Goal: Task Accomplishment & Management: Complete application form

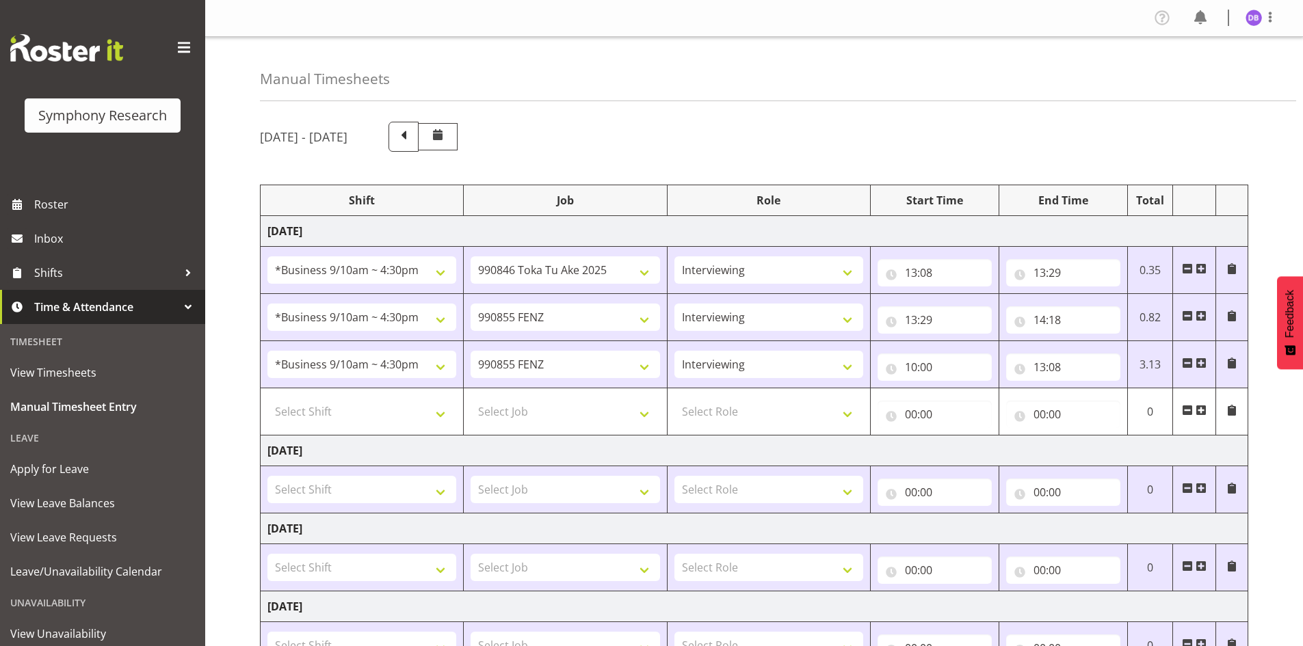
select select "26078"
select select "9426"
select select "47"
select select "26078"
select select "9636"
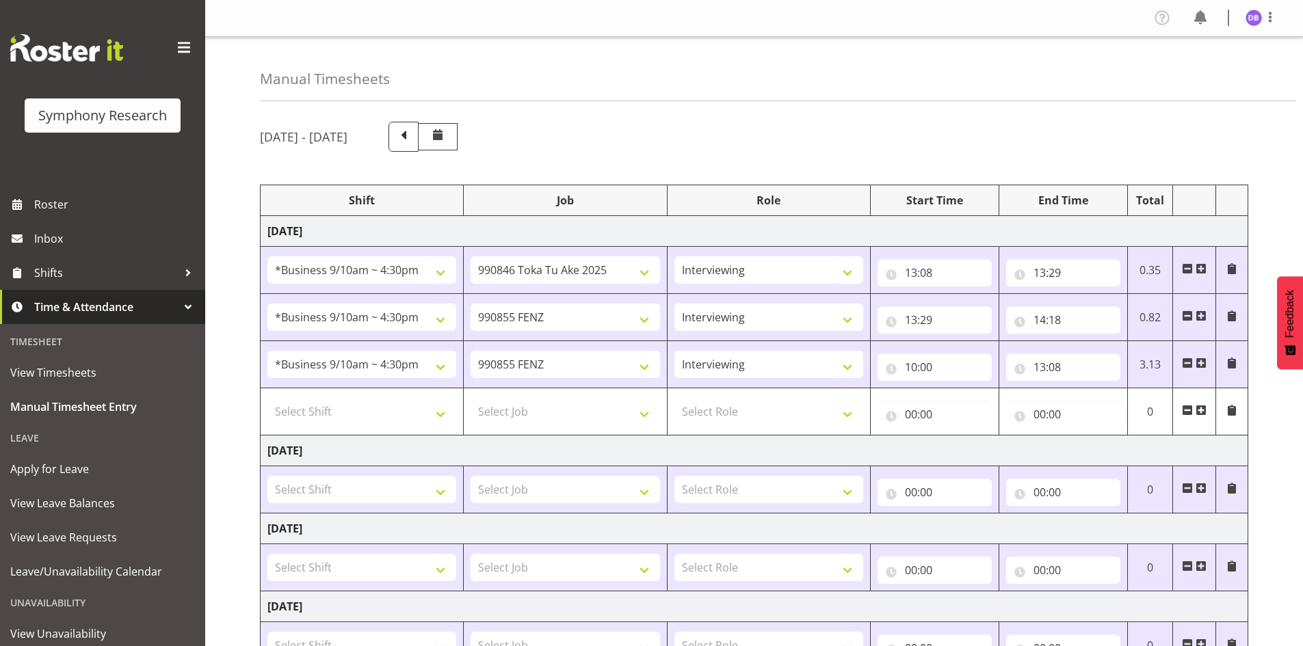
select select "47"
select select "26078"
select select "9636"
select select "47"
click at [438, 412] on select "Select Shift !!Project Briefing (Job to be assigned) !!Weekend Residential (Ros…" at bounding box center [361, 411] width 189 height 27
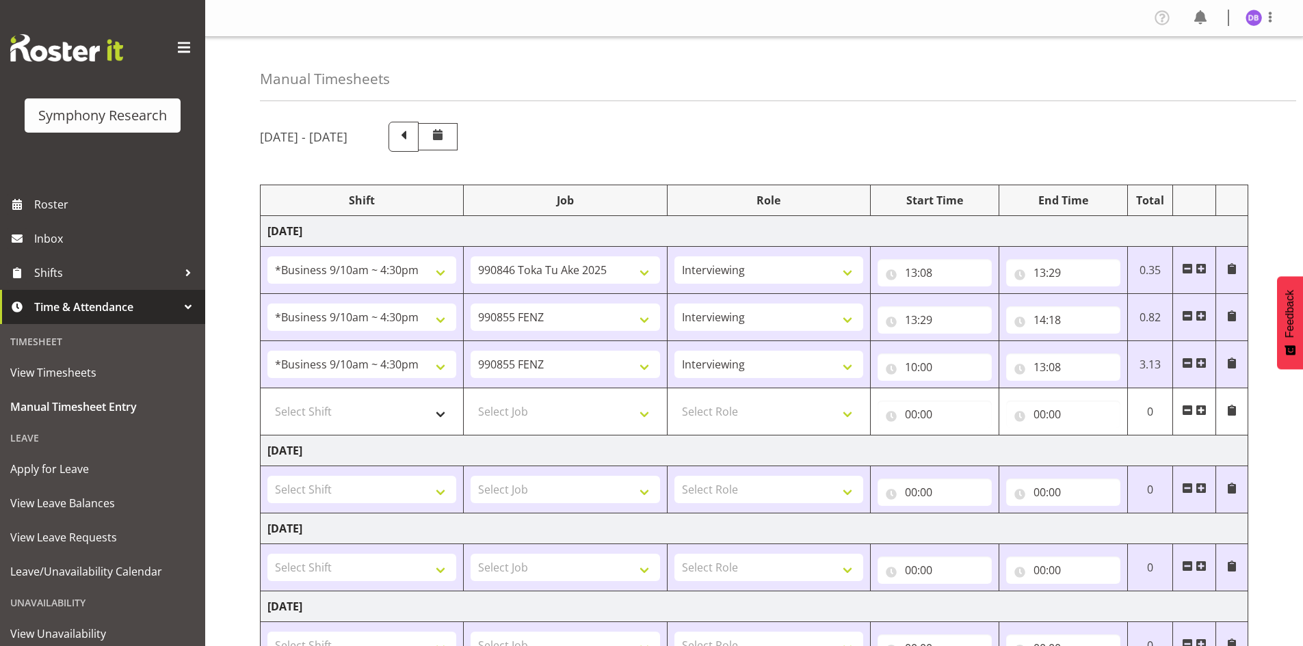
click at [440, 412] on select "Select Shift !!Project Briefing (Job to be assigned) !!Weekend Residential (Ros…" at bounding box center [361, 411] width 189 height 27
select select "48116"
click at [267, 398] on select "Select Shift !!Project Briefing (Job to be assigned) !!Weekend Residential (Ros…" at bounding box center [361, 411] width 189 height 27
click at [640, 414] on select "Select Job 550060 IF Admin 553492 World Poll Aus Wave 2 Main 2025 553493 World …" at bounding box center [565, 411] width 189 height 27
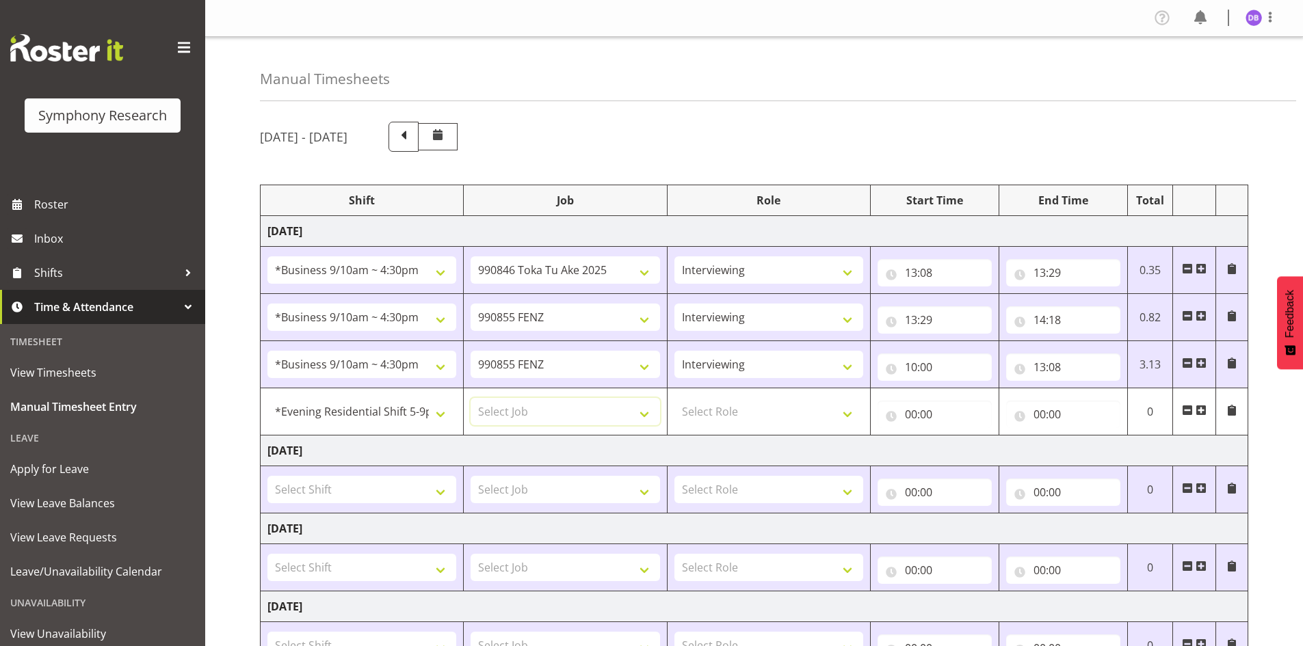
select select "10527"
click at [471, 398] on select "Select Job 550060 IF Admin 553492 World Poll Aus Wave 2 Main 2025 553493 World …" at bounding box center [565, 411] width 189 height 27
click at [846, 413] on select "Select Role Briefing Interviewing" at bounding box center [768, 411] width 189 height 27
select select "297"
click at [674, 398] on select "Select Role Briefing Interviewing" at bounding box center [768, 411] width 189 height 27
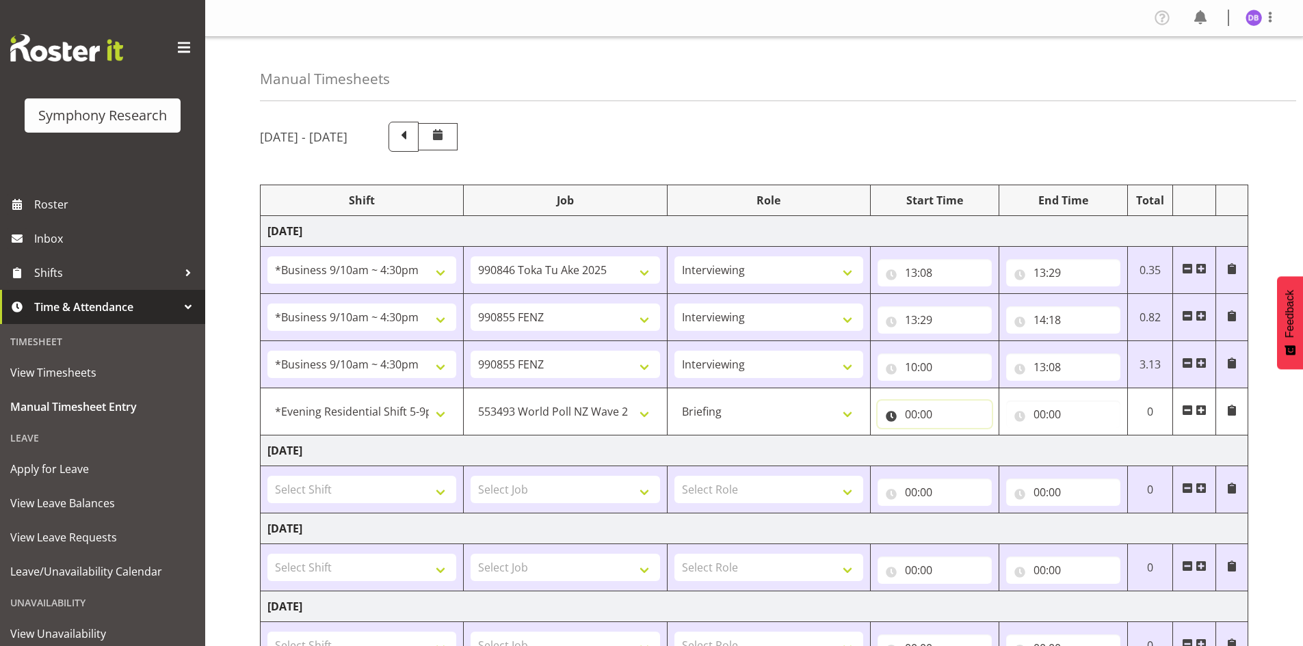
click at [911, 410] on input "00:00" at bounding box center [934, 414] width 114 height 27
click at [972, 448] on select "00 01 02 03 04 05 06 07 08 09 10 11 12 13 14 15 16 17 18 19 20 21 22 23" at bounding box center [970, 449] width 31 height 27
select select "17"
click at [955, 436] on select "00 01 02 03 04 05 06 07 08 09 10 11 12 13 14 15 16 17 18 19 20 21 22 23" at bounding box center [970, 449] width 31 height 27
type input "17:00"
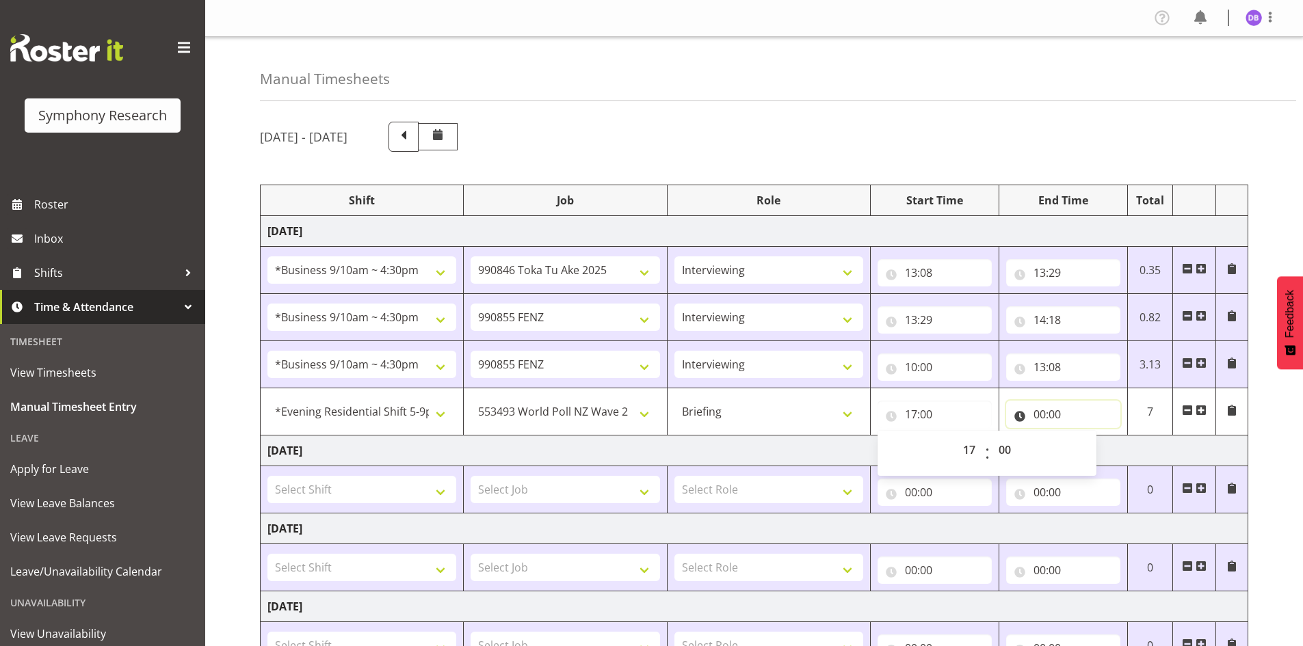
click at [1057, 410] on input "00:00" at bounding box center [1063, 414] width 114 height 27
click at [1096, 446] on select "00 01 02 03 04 05 06 07 08 09 10 11 12 13 14 15 16 17 18 19 20 21 22 23" at bounding box center [1099, 449] width 31 height 27
select select "17"
click at [1084, 436] on select "00 01 02 03 04 05 06 07 08 09 10 11 12 13 14 15 16 17 18 19 20 21 22 23" at bounding box center [1099, 449] width 31 height 27
type input "17:00"
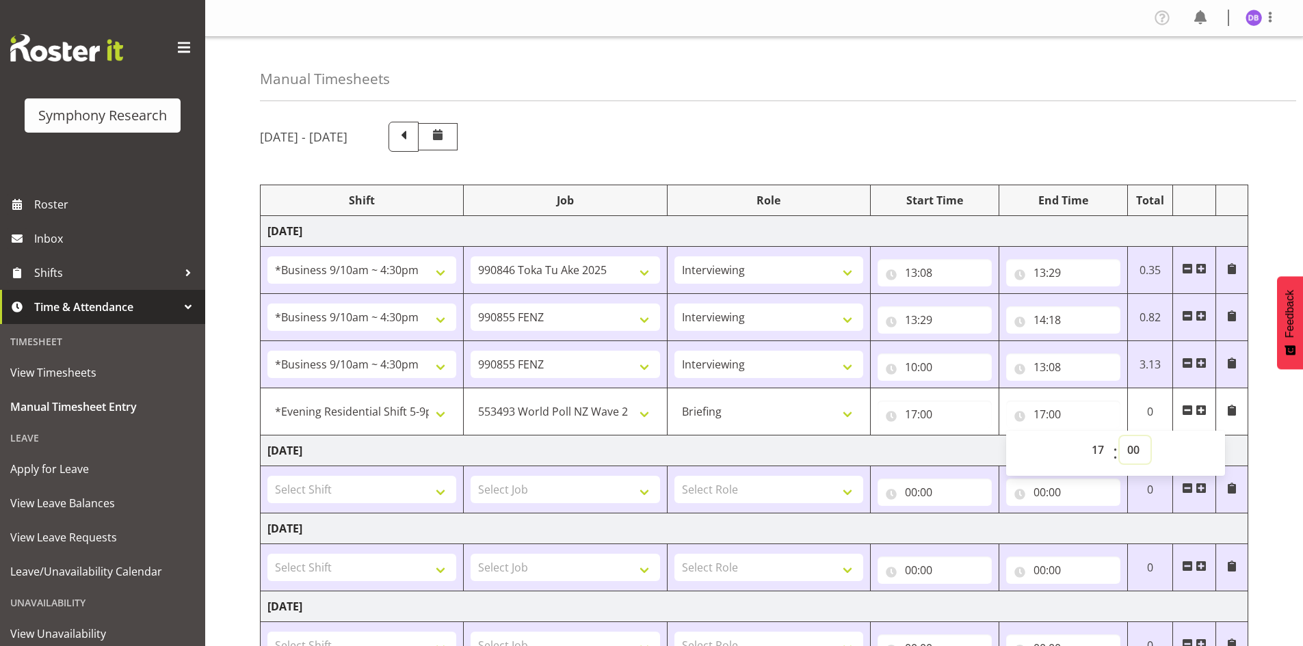
click at [1133, 451] on select "00 01 02 03 04 05 06 07 08 09 10 11 12 13 14 15 16 17 18 19 20 21 22 23 24 25 2…" at bounding box center [1135, 449] width 31 height 27
select select "50"
click at [1120, 436] on select "00 01 02 03 04 05 06 07 08 09 10 11 12 13 14 15 16 17 18 19 20 21 22 23 24 25 2…" at bounding box center [1135, 449] width 31 height 27
type input "17:50"
click at [1203, 410] on span at bounding box center [1200, 410] width 11 height 11
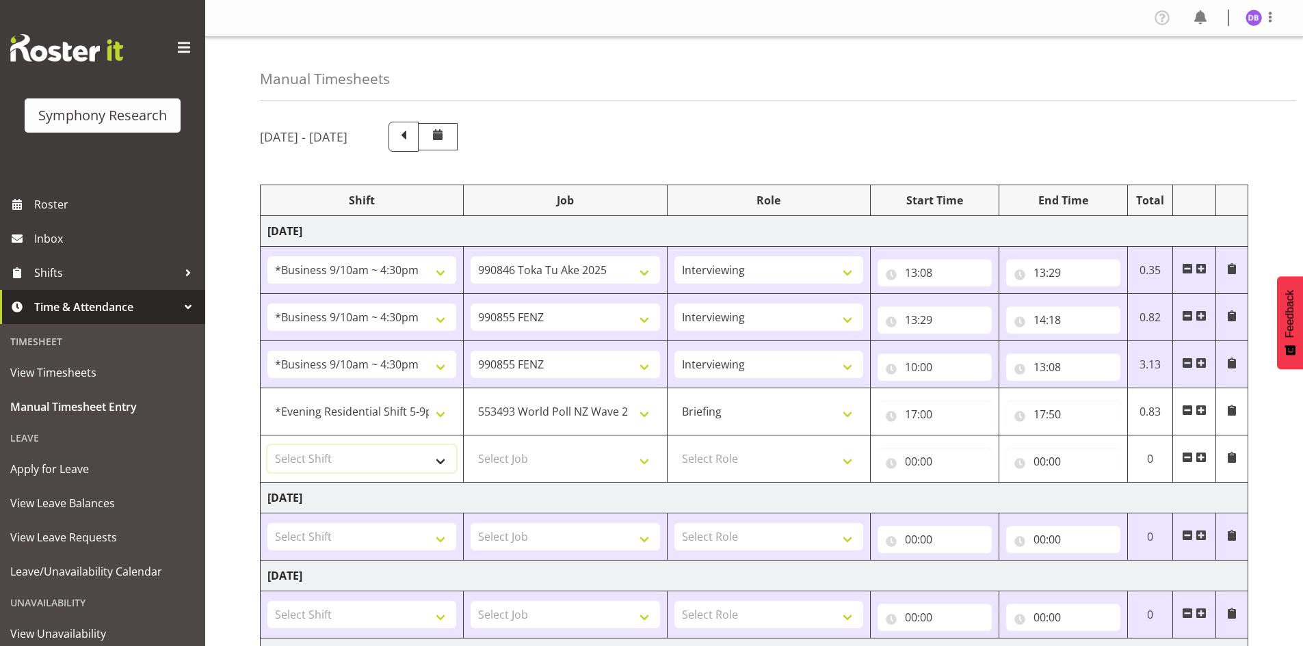
click at [440, 462] on select "Select Shift !!Project Briefing (Job to be assigned) !!Weekend Residential (Ros…" at bounding box center [361, 458] width 189 height 27
select select "48116"
click at [267, 445] on select "Select Shift !!Project Briefing (Job to be assigned) !!Weekend Residential (Ros…" at bounding box center [361, 458] width 189 height 27
click at [642, 462] on select "Select Job 550060 IF Admin 553492 World Poll Aus Wave 2 Main 2025 553493 World …" at bounding box center [565, 458] width 189 height 27
select select "10499"
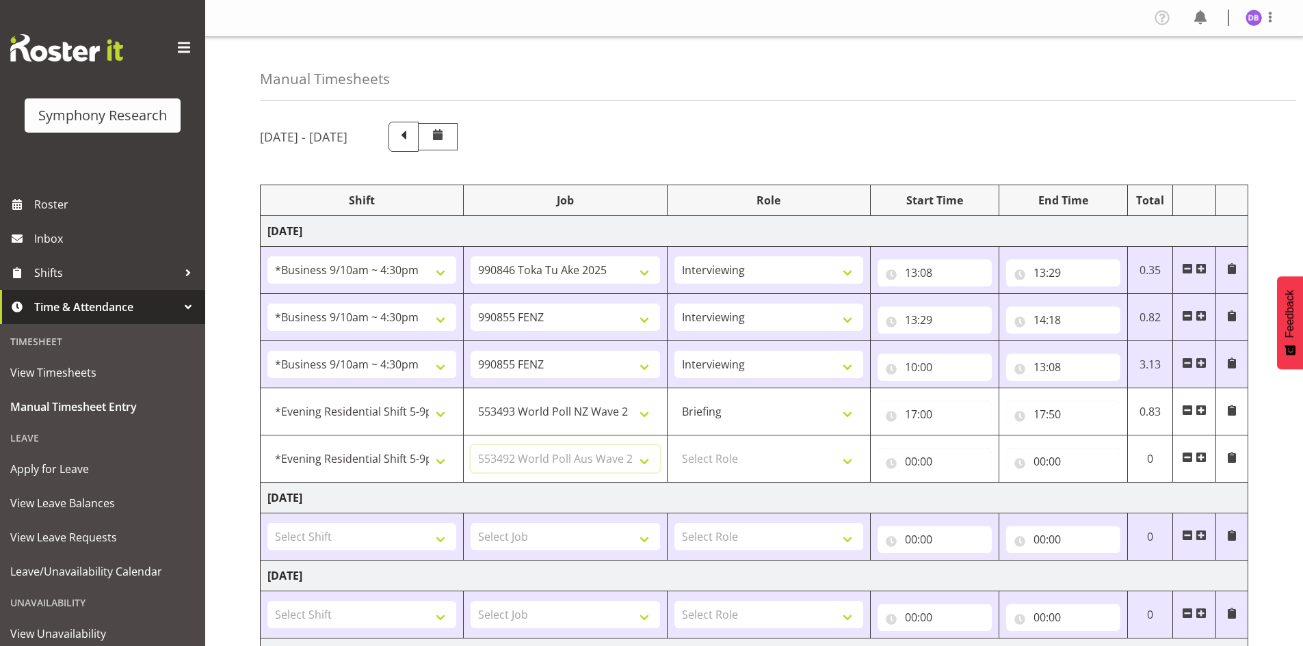
click at [471, 445] on select "Select Job 550060 IF Admin 553492 World Poll Aus Wave 2 Main 2025 553493 World …" at bounding box center [565, 458] width 189 height 27
click at [849, 461] on select "Select Role Briefing Interviewing" at bounding box center [768, 458] width 189 height 27
select select "47"
click at [674, 445] on select "Select Role Briefing Interviewing" at bounding box center [768, 458] width 189 height 27
click at [918, 458] on input "00:00" at bounding box center [934, 461] width 114 height 27
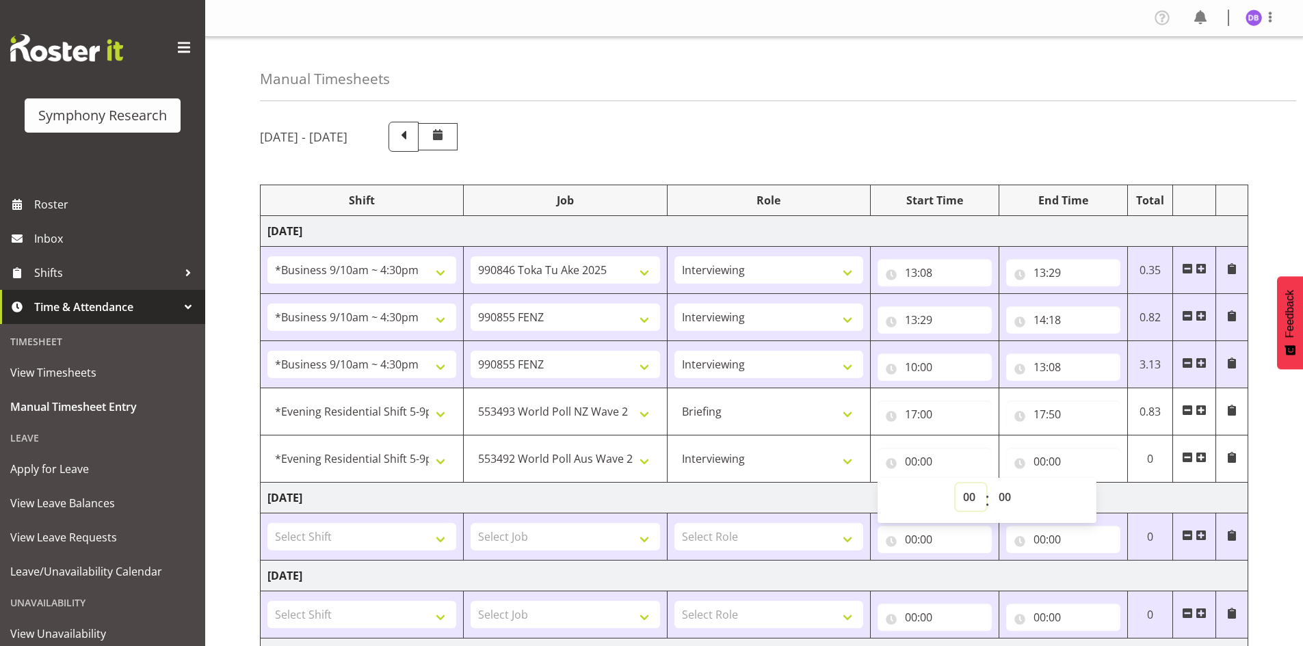
click at [972, 497] on select "00 01 02 03 04 05 06 07 08 09 10 11 12 13 14 15 16 17 18 19 20 21 22 23" at bounding box center [970, 497] width 31 height 27
select select "17"
click at [955, 484] on select "00 01 02 03 04 05 06 07 08 09 10 11 12 13 14 15 16 17 18 19 20 21 22 23" at bounding box center [970, 497] width 31 height 27
type input "17:00"
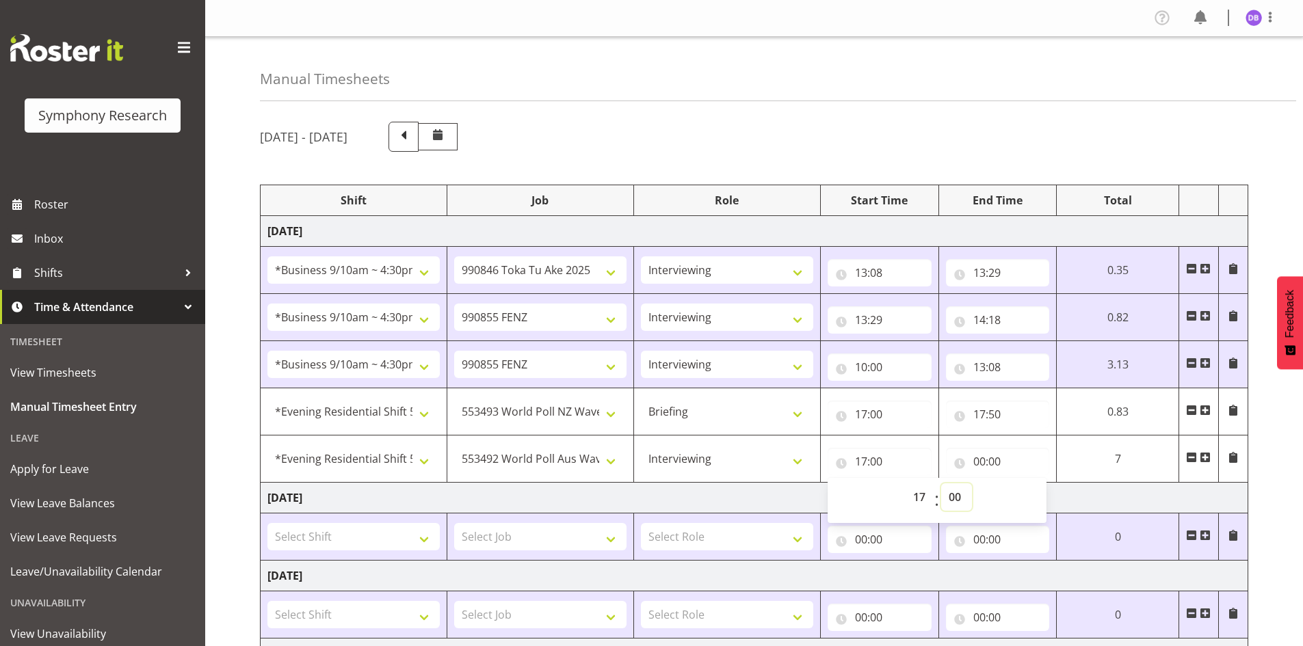
click at [959, 499] on select "00 01 02 03 04 05 06 07 08 09 10 11 12 13 14 15 16 17 18 19 20 21 22 23 24 25 2…" at bounding box center [956, 497] width 31 height 27
select select "50"
click at [972, 484] on select "00 01 02 03 04 05 06 07 08 09 10 11 12 13 14 15 16 17 18 19 20 21 22 23 24 25 2…" at bounding box center [956, 497] width 31 height 27
type input "17:50"
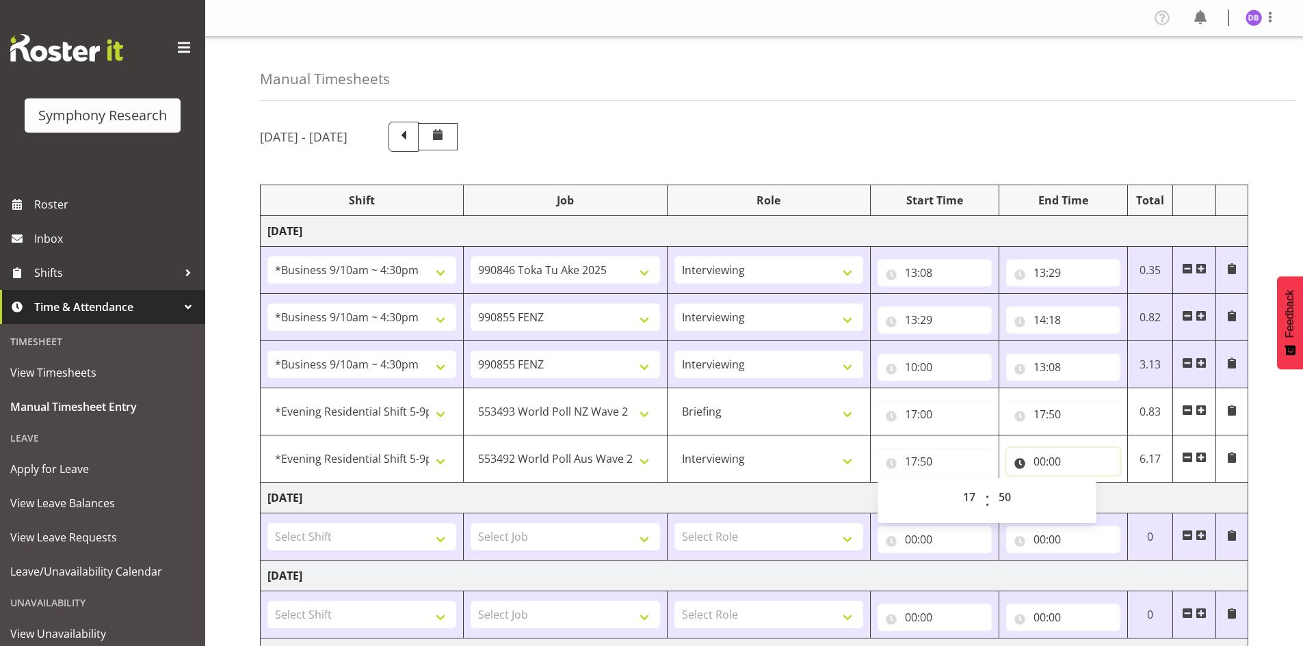
click at [1057, 466] on input "00:00" at bounding box center [1063, 461] width 114 height 27
click at [1098, 497] on select "00 01 02 03 04 05 06 07 08 09 10 11 12 13 14 15 16 17 18 19 20 21 22 23" at bounding box center [1099, 497] width 31 height 27
select select "18"
click at [1084, 484] on select "00 01 02 03 04 05 06 07 08 09 10 11 12 13 14 15 16 17 18 19 20 21 22 23" at bounding box center [1099, 497] width 31 height 27
type input "18:00"
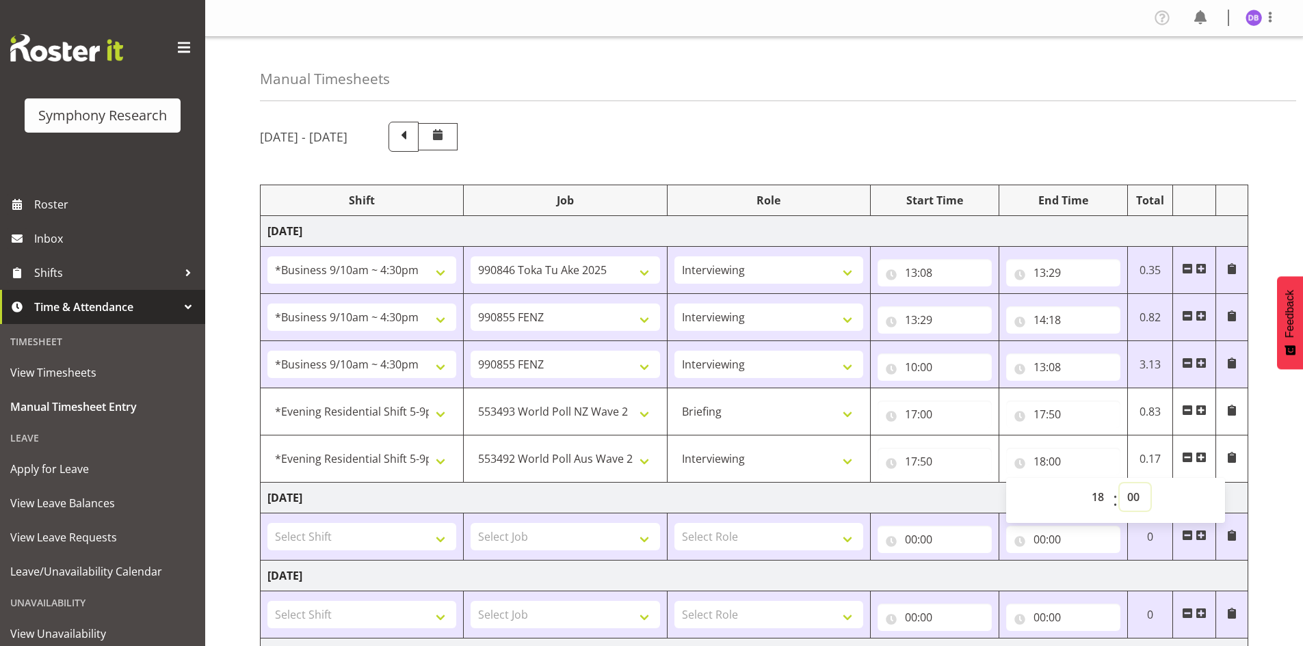
click at [1134, 494] on select "00 01 02 03 04 05 06 07 08 09 10 11 12 13 14 15 16 17 18 19 20 21 22 23 24 25 2…" at bounding box center [1135, 497] width 31 height 27
select select "34"
click at [814, 458] on select "Briefing Interviewing" at bounding box center [768, 458] width 189 height 27
type input "18:34"
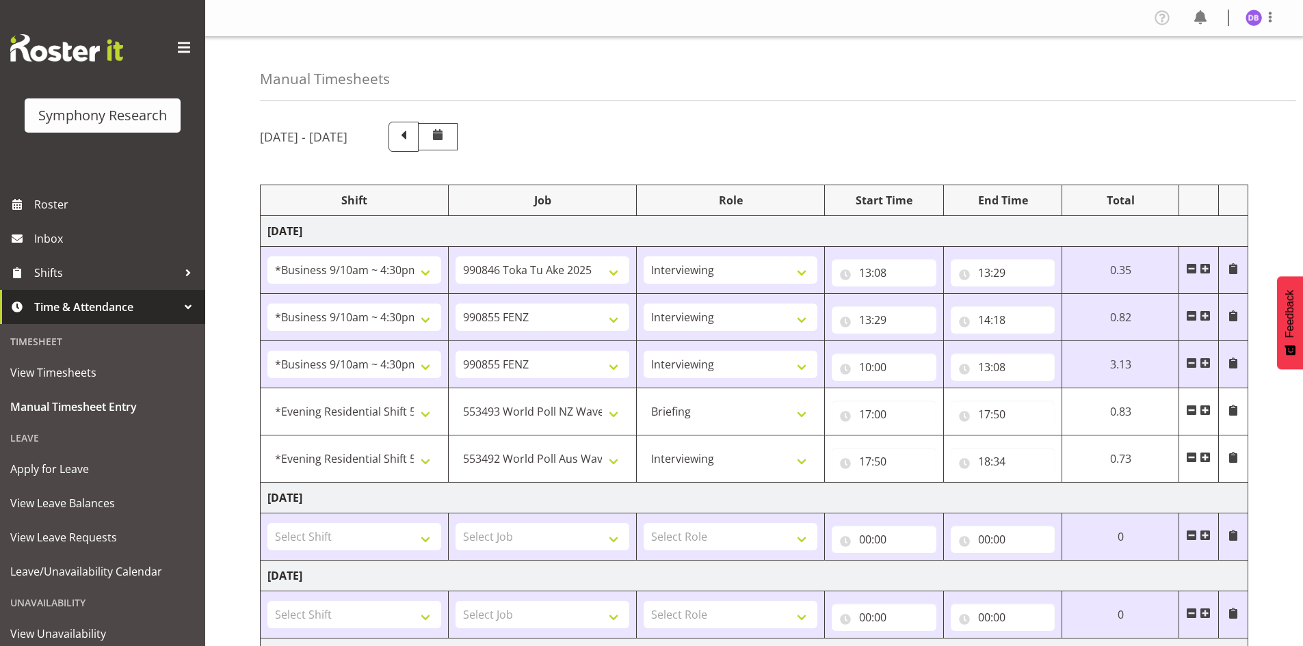
click at [1206, 458] on span at bounding box center [1205, 457] width 11 height 11
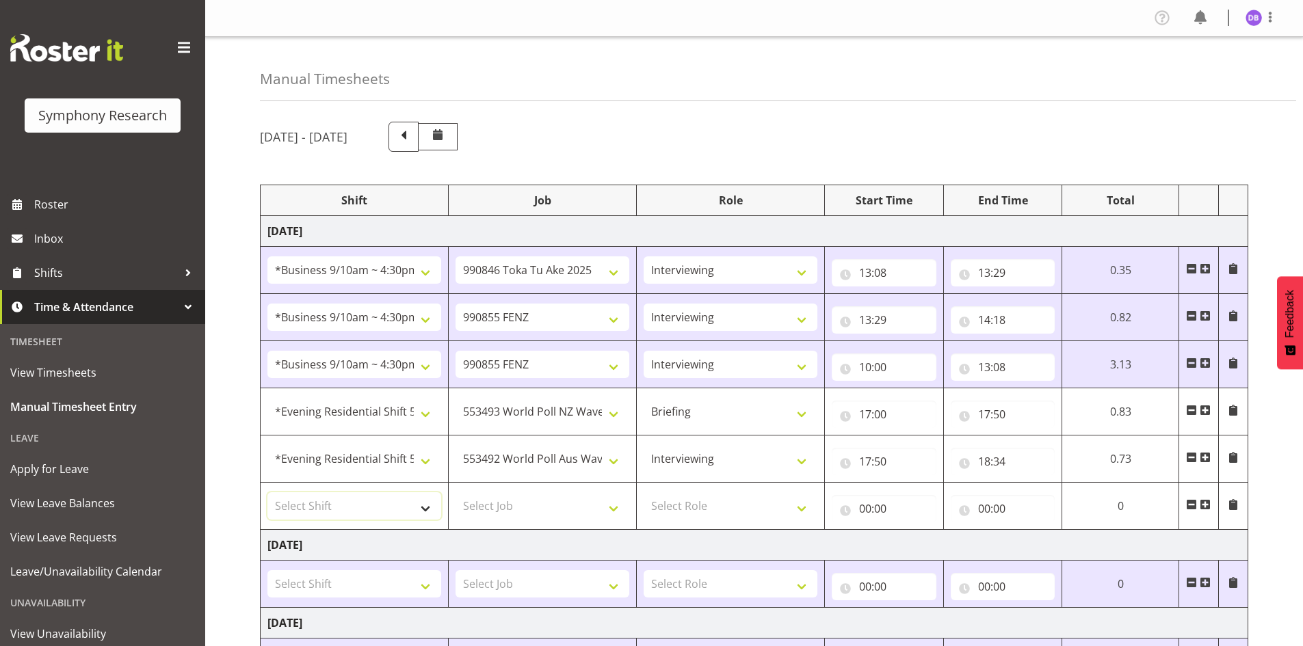
click at [421, 506] on select "Select Shift !!Project Briefing (Job to be assigned) !!Weekend Residential (Ros…" at bounding box center [354, 505] width 174 height 27
select select "48116"
click at [267, 492] on select "Select Shift !!Project Briefing (Job to be assigned) !!Weekend Residential (Ros…" at bounding box center [354, 505] width 174 height 27
click at [615, 508] on select "Select Job 550060 IF Admin 553492 World Poll Aus Wave 2 Main 2025 553493 World …" at bounding box center [542, 505] width 174 height 27
select select "9426"
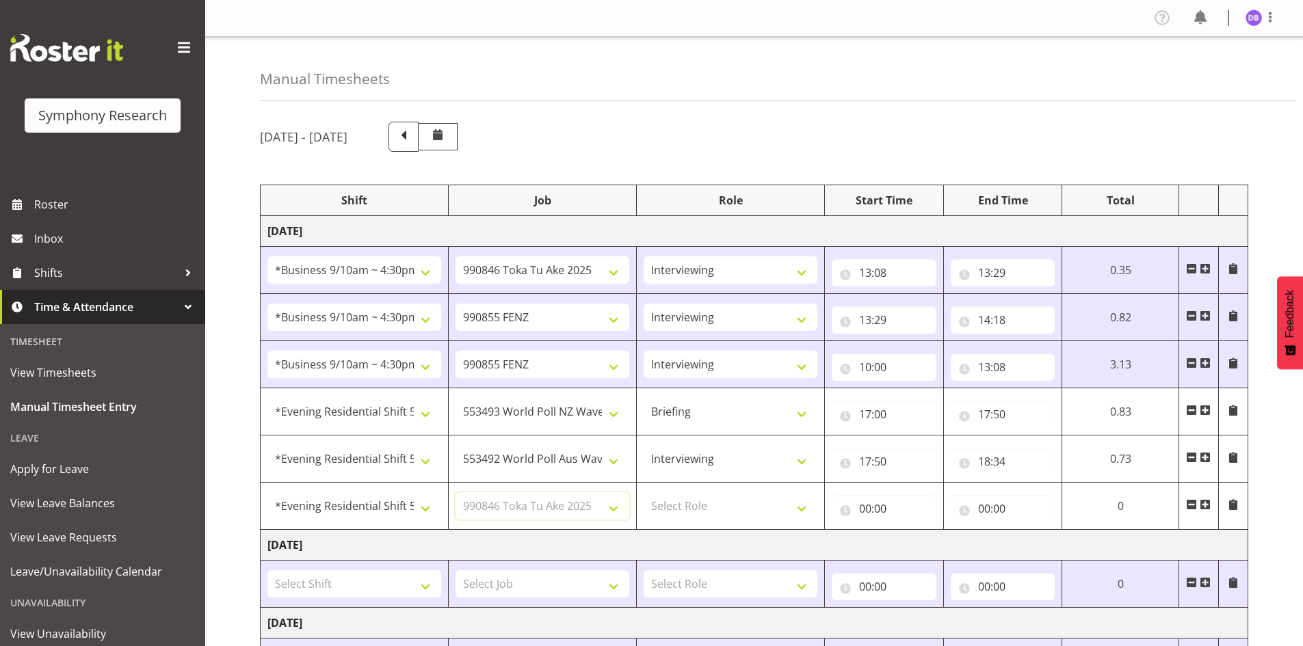
click at [455, 492] on select "Select Job 550060 IF Admin 553492 World Poll Aus Wave 2 Main 2025 553493 World …" at bounding box center [542, 505] width 174 height 27
click at [800, 508] on select "Select Role Briefing Interviewing" at bounding box center [731, 505] width 174 height 27
select select "47"
click at [644, 492] on select "Select Role Briefing Interviewing" at bounding box center [731, 505] width 174 height 27
click at [883, 505] on input "00:00" at bounding box center [884, 508] width 105 height 27
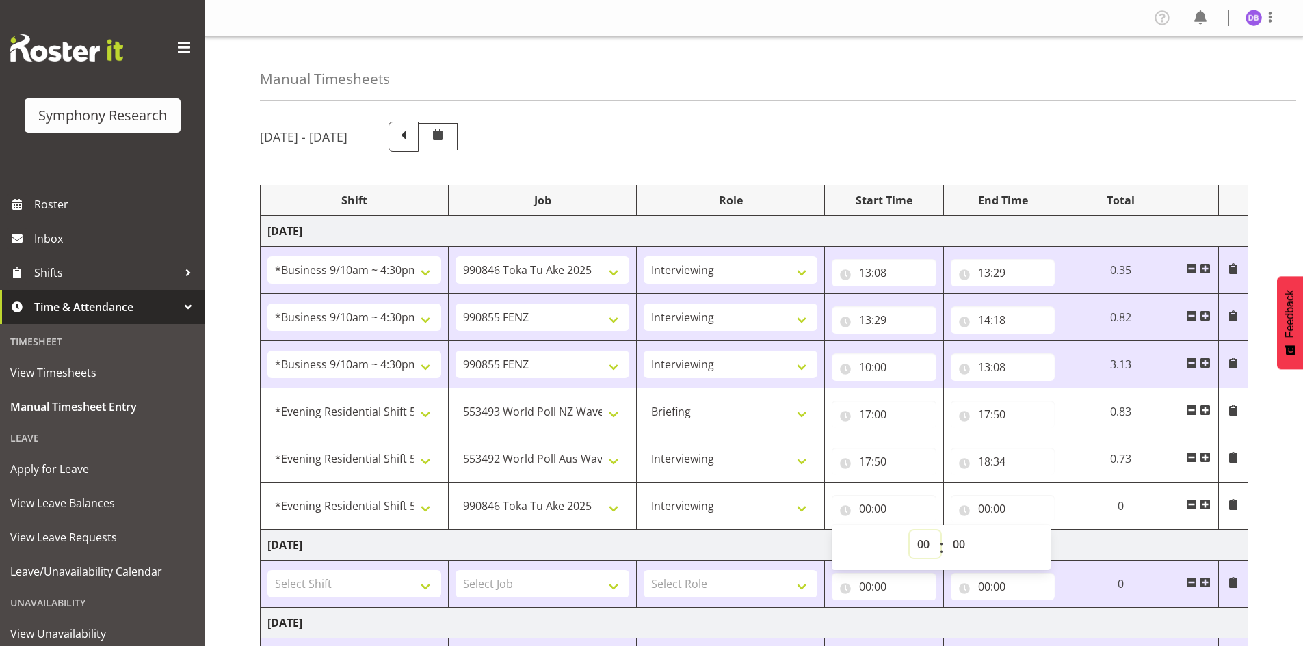
click at [925, 544] on select "00 01 02 03 04 05 06 07 08 09 10 11 12 13 14 15 16 17 18 19 20 21 22 23" at bounding box center [925, 544] width 31 height 27
select select "18"
click at [940, 531] on select "00 01 02 03 04 05 06 07 08 09 10 11 12 13 14 15 16 17 18 19 20 21 22 23" at bounding box center [925, 544] width 31 height 27
type input "18:00"
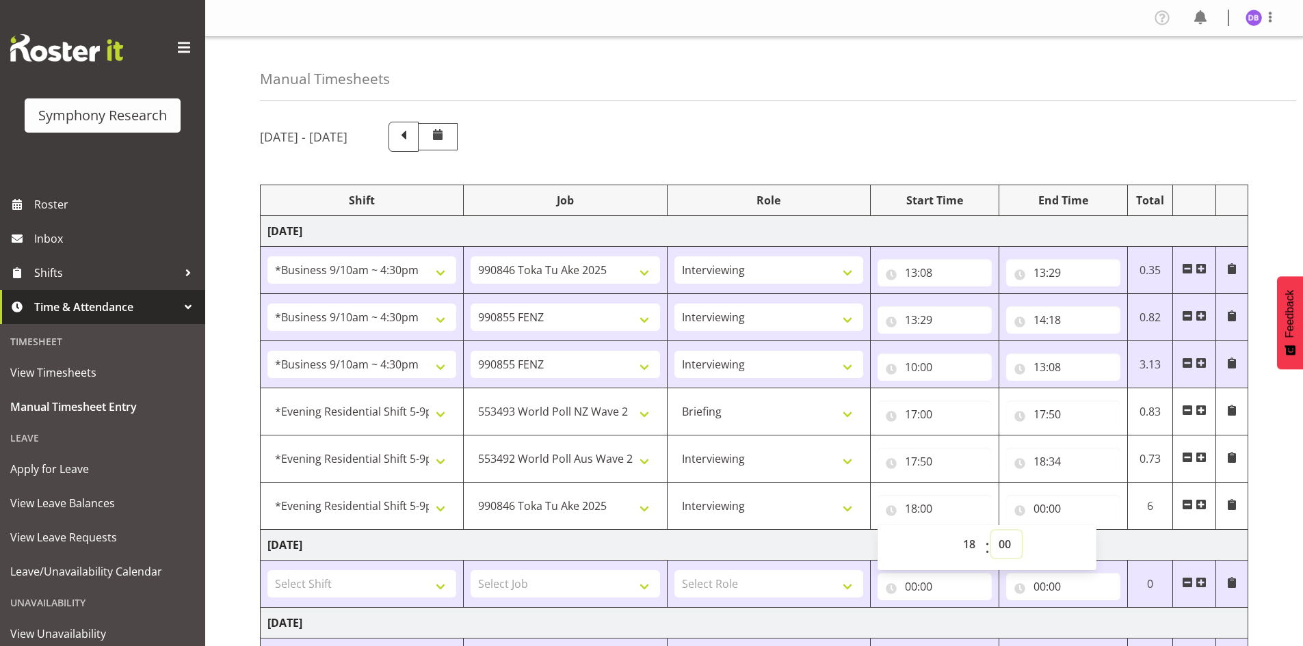
click at [1005, 542] on select "00 01 02 03 04 05 06 07 08 09 10 11 12 13 14 15 16 17 18 19 20 21 22 23 24 25 2…" at bounding box center [1006, 544] width 31 height 27
select select "34"
click at [991, 531] on select "00 01 02 03 04 05 06 07 08 09 10 11 12 13 14 15 16 17 18 19 20 21 22 23 24 25 2…" at bounding box center [1006, 544] width 31 height 27
type input "18:34"
click at [1039, 503] on input "00:00" at bounding box center [1063, 508] width 114 height 27
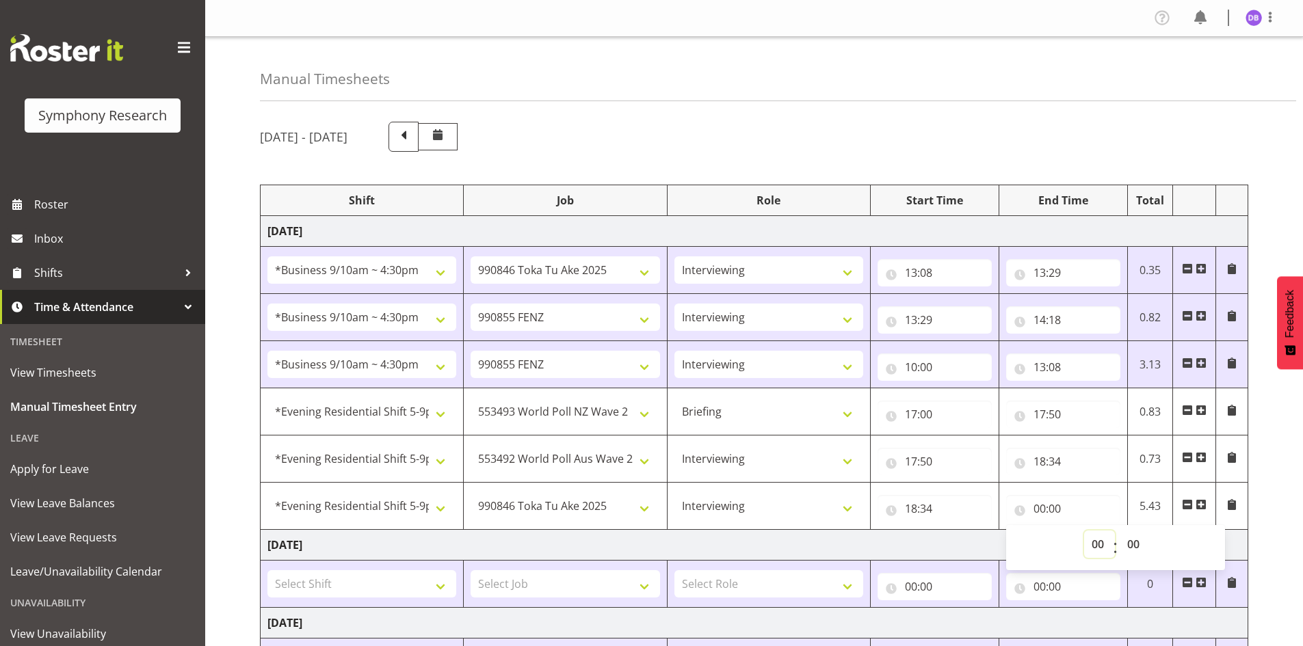
click at [1100, 545] on select "00 01 02 03 04 05 06 07 08 09 10 11 12 13 14 15 16 17 18 19 20 21 22 23" at bounding box center [1099, 544] width 31 height 27
select select "19"
click at [1084, 531] on select "00 01 02 03 04 05 06 07 08 09 10 11 12 13 14 15 16 17 18 19 20 21 22 23" at bounding box center [1099, 544] width 31 height 27
type input "19:00"
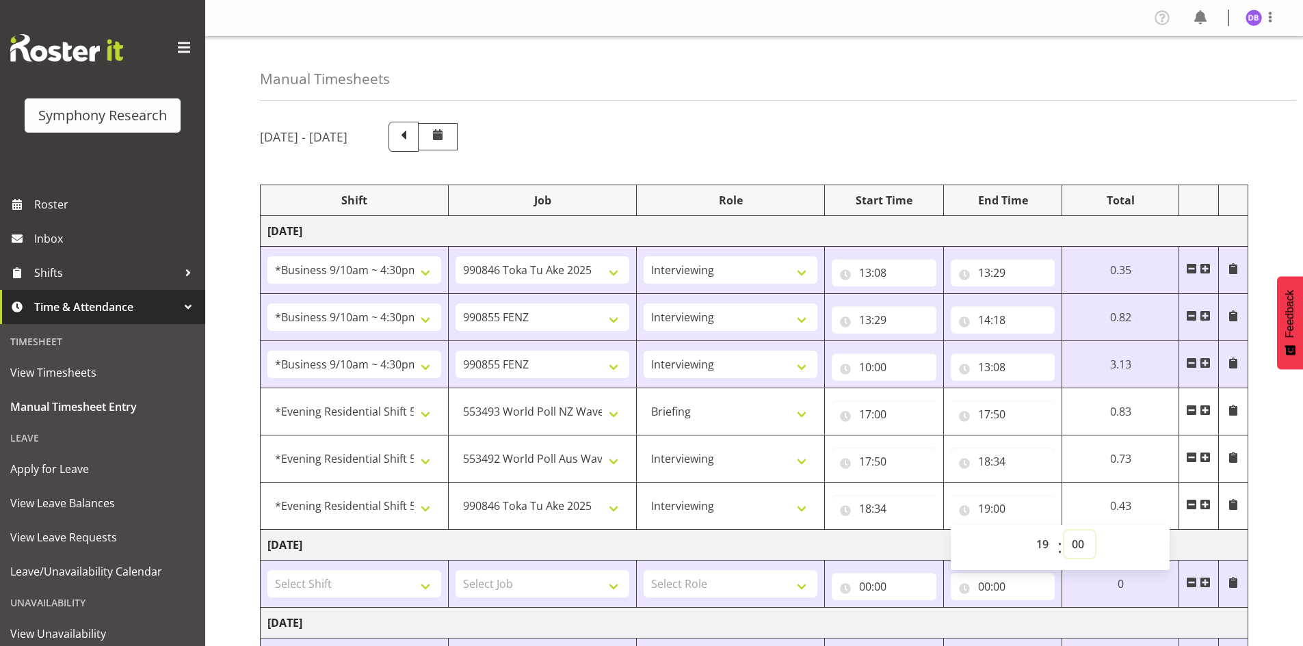
click at [1078, 544] on select "00 01 02 03 04 05 06 07 08 09 10 11 12 13 14 15 16 17 18 19 20 21 22 23 24 25 2…" at bounding box center [1079, 544] width 31 height 27
select select "9"
click at [1064, 531] on select "00 01 02 03 04 05 06 07 08 09 10 11 12 13 14 15 16 17 18 19 20 21 22 23 24 25 2…" at bounding box center [1079, 544] width 31 height 27
type input "19:09"
click at [1206, 504] on span at bounding box center [1205, 504] width 11 height 11
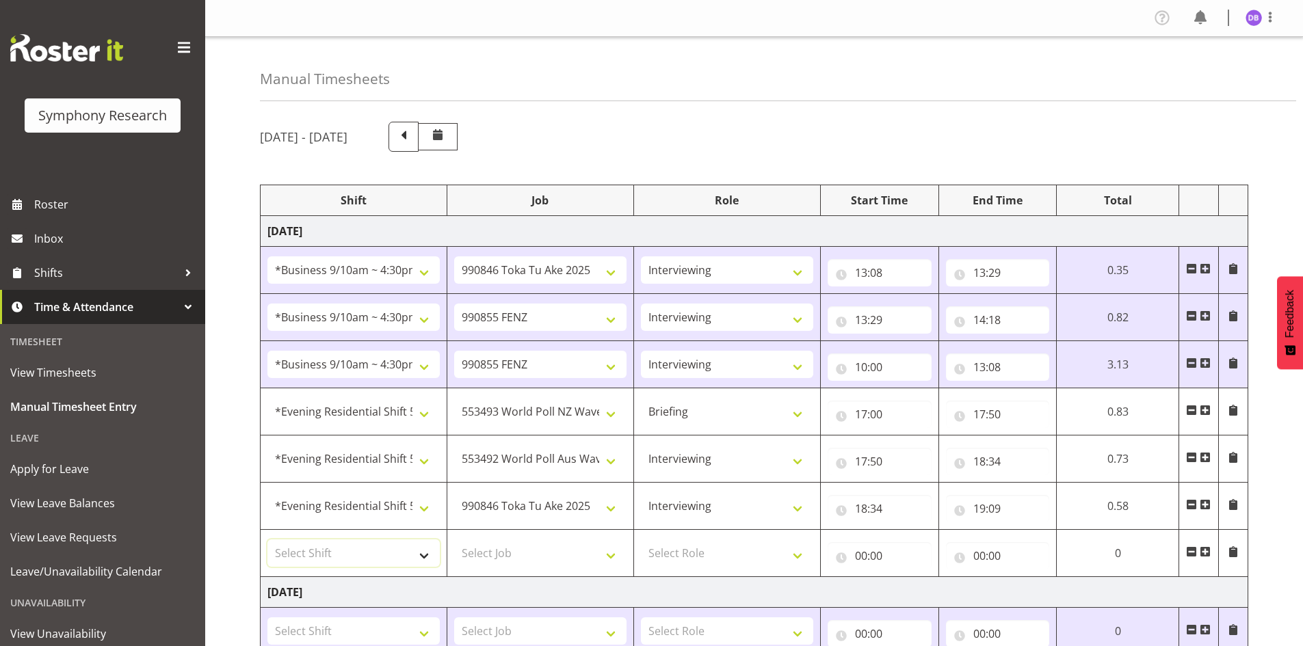
click at [422, 557] on select "Select Shift !!Project Briefing (Job to be assigned) !!Weekend Residential (Ros…" at bounding box center [353, 553] width 172 height 27
click at [267, 540] on select "Select Shift !!Project Briefing (Job to be assigned) !!Weekend Residential (Ros…" at bounding box center [353, 553] width 172 height 27
click at [419, 554] on select "!!Project Briefing (Job to be assigned) !!Weekend Residential (Roster IT Shift …" at bounding box center [353, 553] width 172 height 27
select select "48116"
click at [267, 540] on select "!!Project Briefing (Job to be assigned) !!Weekend Residential (Roster IT Shift …" at bounding box center [353, 553] width 172 height 27
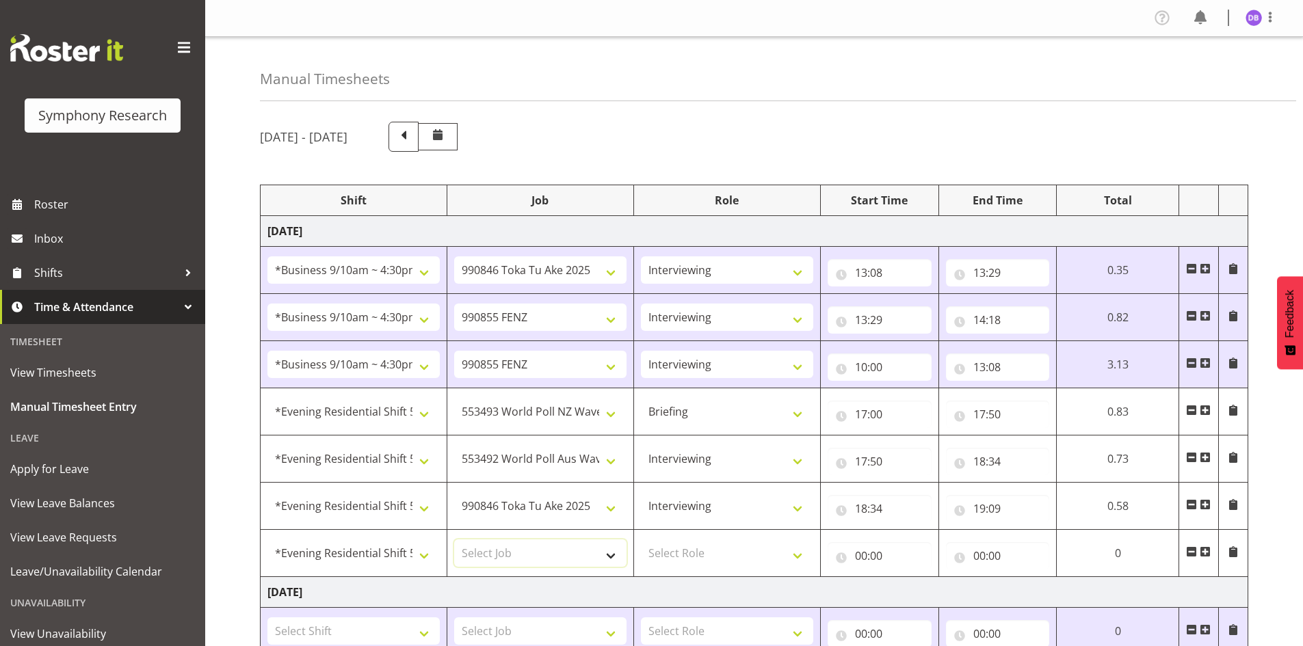
click at [611, 553] on select "Select Job 550060 IF Admin 553492 World Poll Aus Wave 2 Main 2025 553493 World …" at bounding box center [540, 553] width 172 height 27
select select "10499"
click at [454, 540] on select "Select Job 550060 IF Admin 553492 World Poll Aus Wave 2 Main 2025 553493 World …" at bounding box center [540, 553] width 172 height 27
click at [795, 553] on select "Select Role Briefing Interviewing" at bounding box center [727, 553] width 172 height 27
select select "47"
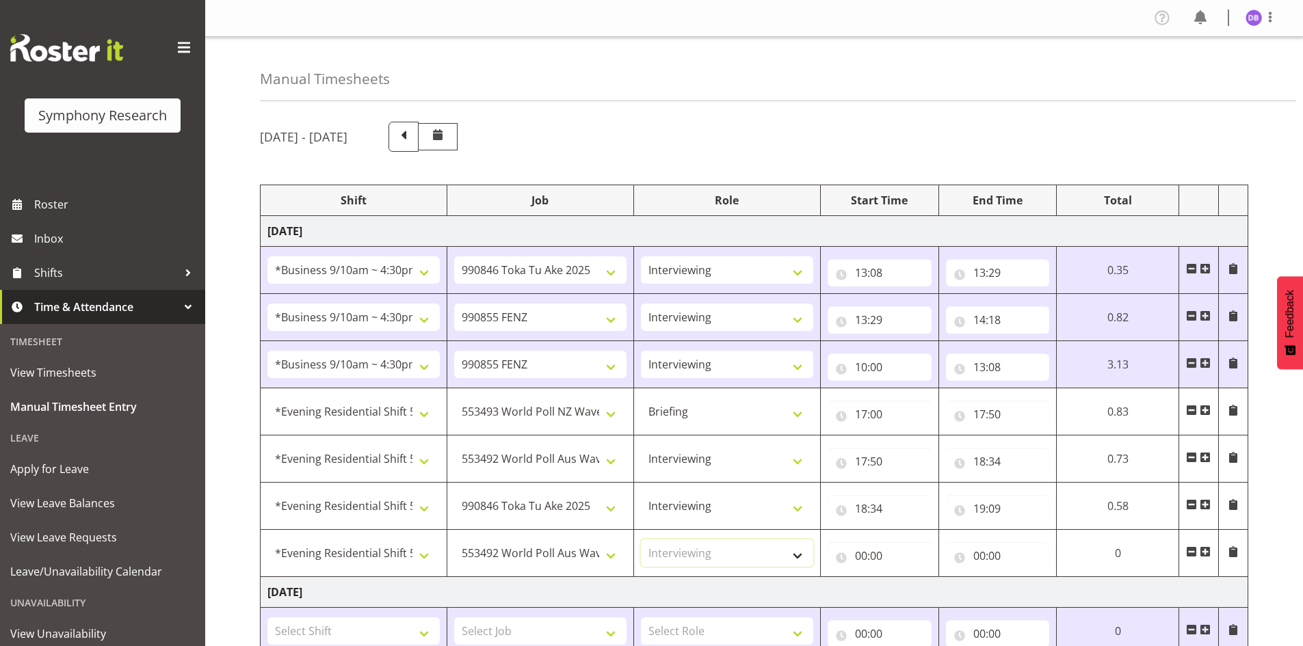
click at [641, 540] on select "Select Role Briefing Interviewing" at bounding box center [727, 553] width 172 height 27
click at [868, 555] on input "00:00" at bounding box center [880, 555] width 104 height 27
click at [912, 588] on select "00 01 02 03 04 05 06 07 08 09 10 11 12 13 14 15 16 17 18 19 20 21 22 23" at bounding box center [920, 591] width 31 height 27
select select "19"
click at [936, 578] on select "00 01 02 03 04 05 06 07 08 09 10 11 12 13 14 15 16 17 18 19 20 21 22 23" at bounding box center [920, 591] width 31 height 27
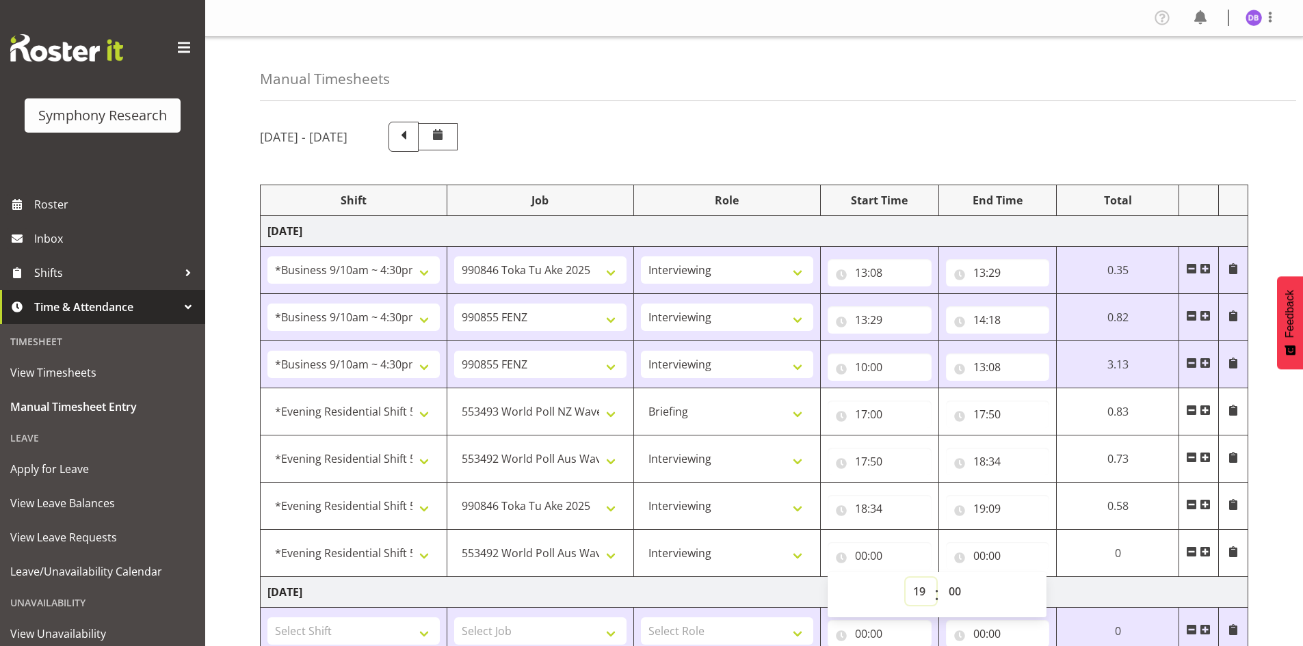
type input "19:00"
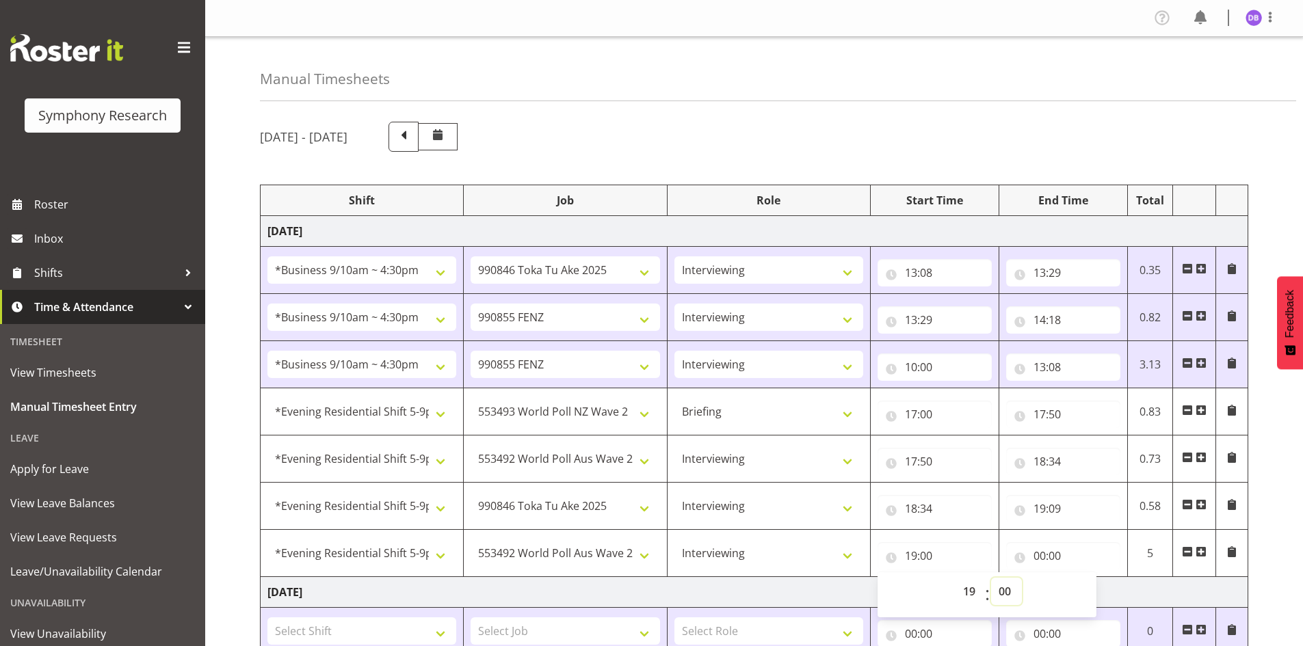
click at [1009, 594] on select "00 01 02 03 04 05 06 07 08 09 10 11 12 13 14 15 16 17 18 19 20 21 22 23 24 25 2…" at bounding box center [1006, 591] width 31 height 27
select select "9"
click at [991, 578] on select "00 01 02 03 04 05 06 07 08 09 10 11 12 13 14 15 16 17 18 19 20 21 22 23 24 25 2…" at bounding box center [1006, 591] width 31 height 27
type input "19:09"
click at [1047, 554] on input "00:00" at bounding box center [1063, 555] width 114 height 27
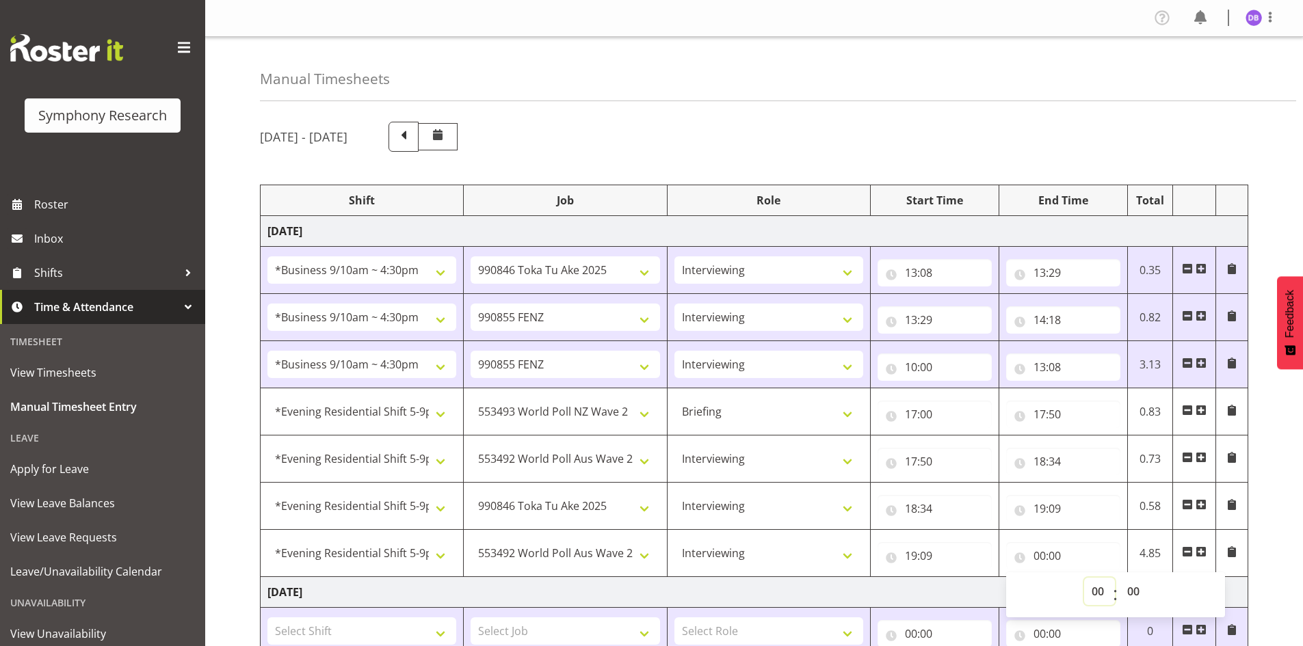
click at [1099, 593] on select "00 01 02 03 04 05 06 07 08 09 10 11 12 13 14 15 16 17 18 19 20 21 22 23" at bounding box center [1099, 591] width 31 height 27
select select "20"
click at [1084, 578] on select "00 01 02 03 04 05 06 07 08 09 10 11 12 13 14 15 16 17 18 19 20 21 22 23" at bounding box center [1099, 591] width 31 height 27
type input "20:00"
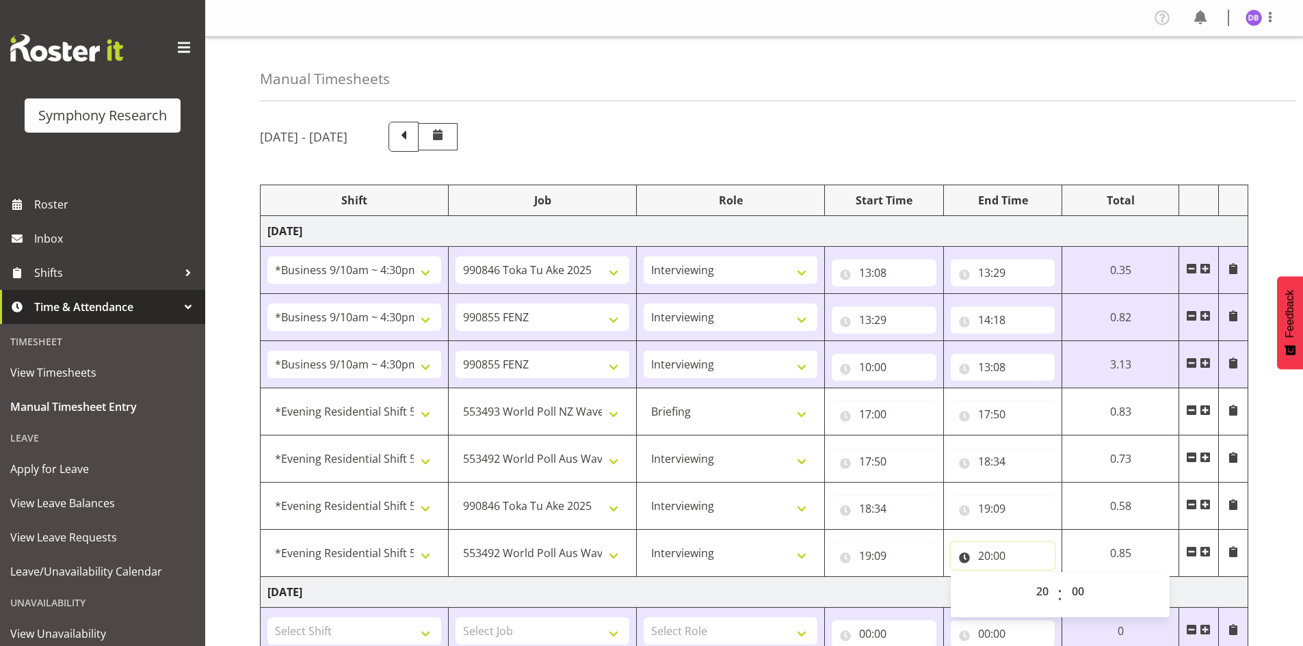
click at [1001, 556] on input "20:00" at bounding box center [1003, 555] width 105 height 27
click at [996, 556] on input "20:00" at bounding box center [1003, 555] width 105 height 27
click at [1076, 591] on select "00 01 02 03 04 05 06 07 08 09 10 11 12 13 14 15 16 17 18 19 20 21 22 23 24 25 2…" at bounding box center [1079, 591] width 31 height 27
select select "14"
click at [1095, 578] on select "00 01 02 03 04 05 06 07 08 09 10 11 12 13 14 15 16 17 18 19 20 21 22 23 24 25 2…" at bounding box center [1079, 591] width 31 height 27
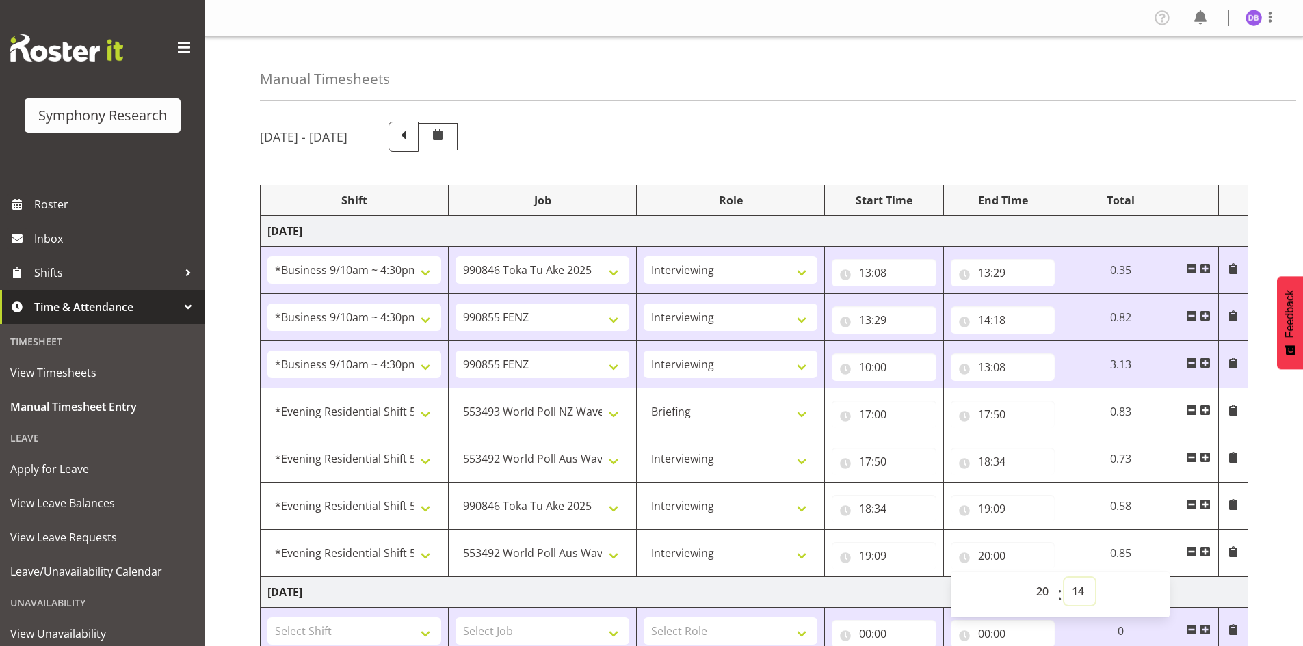
type input "20:14"
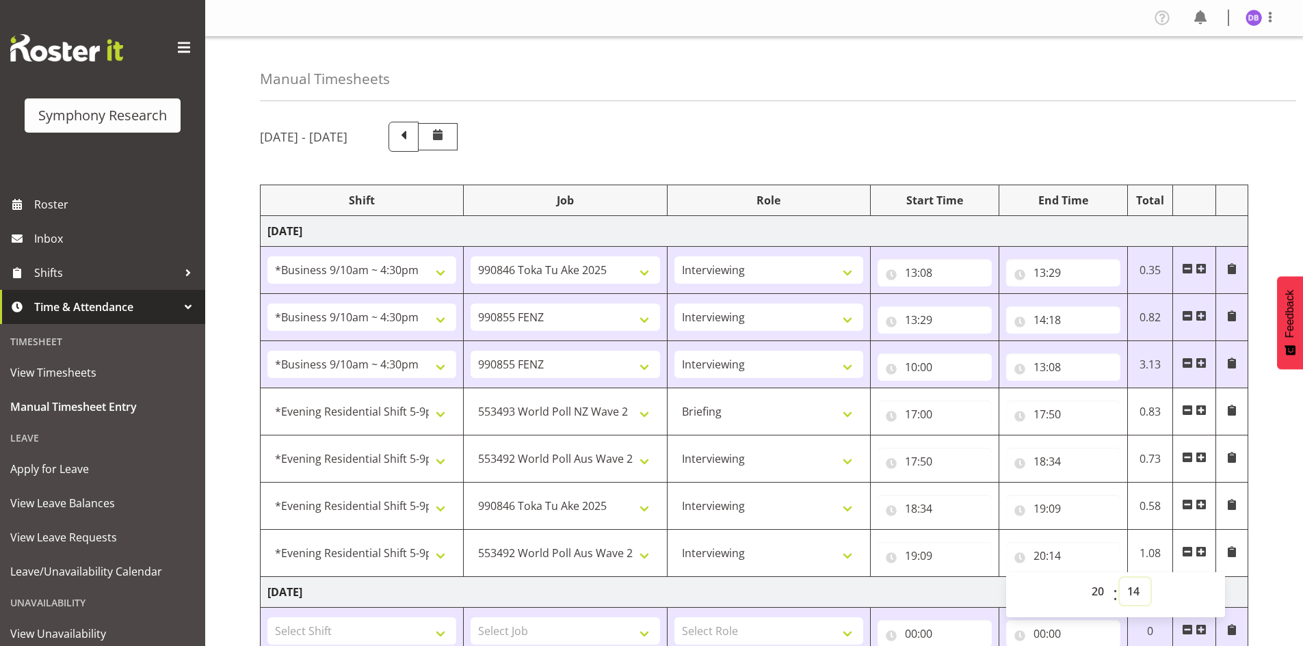
scroll to position [388, 0]
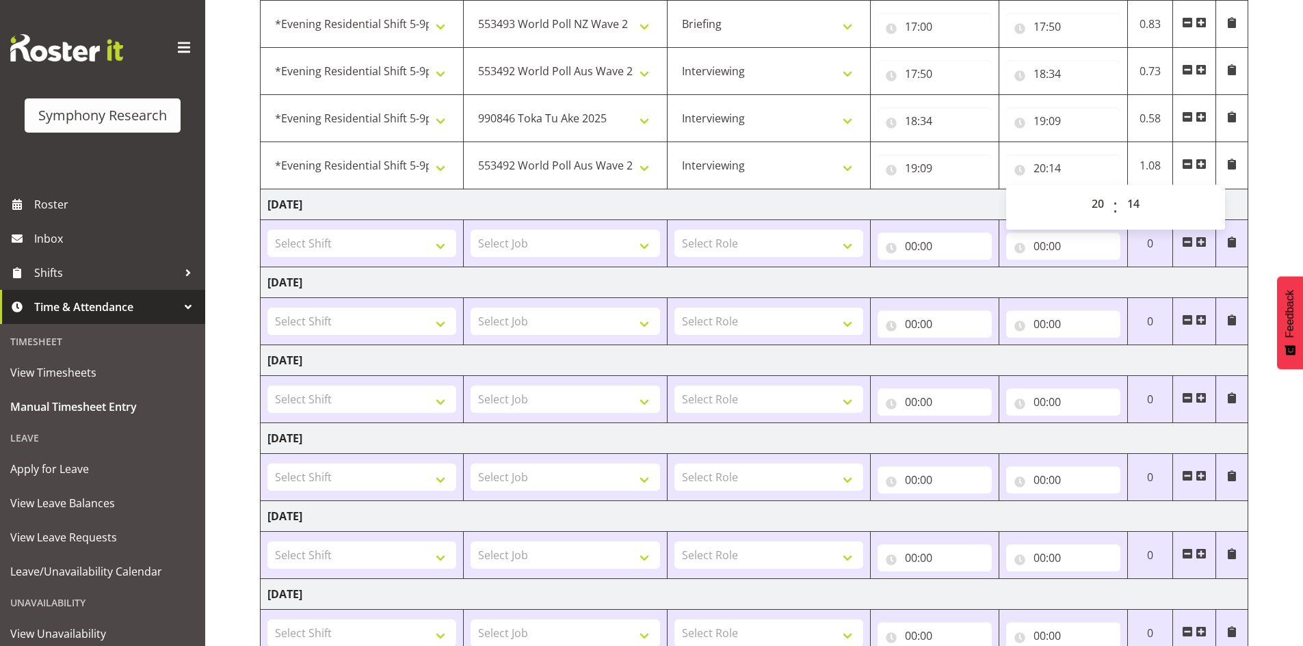
click at [1200, 161] on span at bounding box center [1200, 164] width 11 height 11
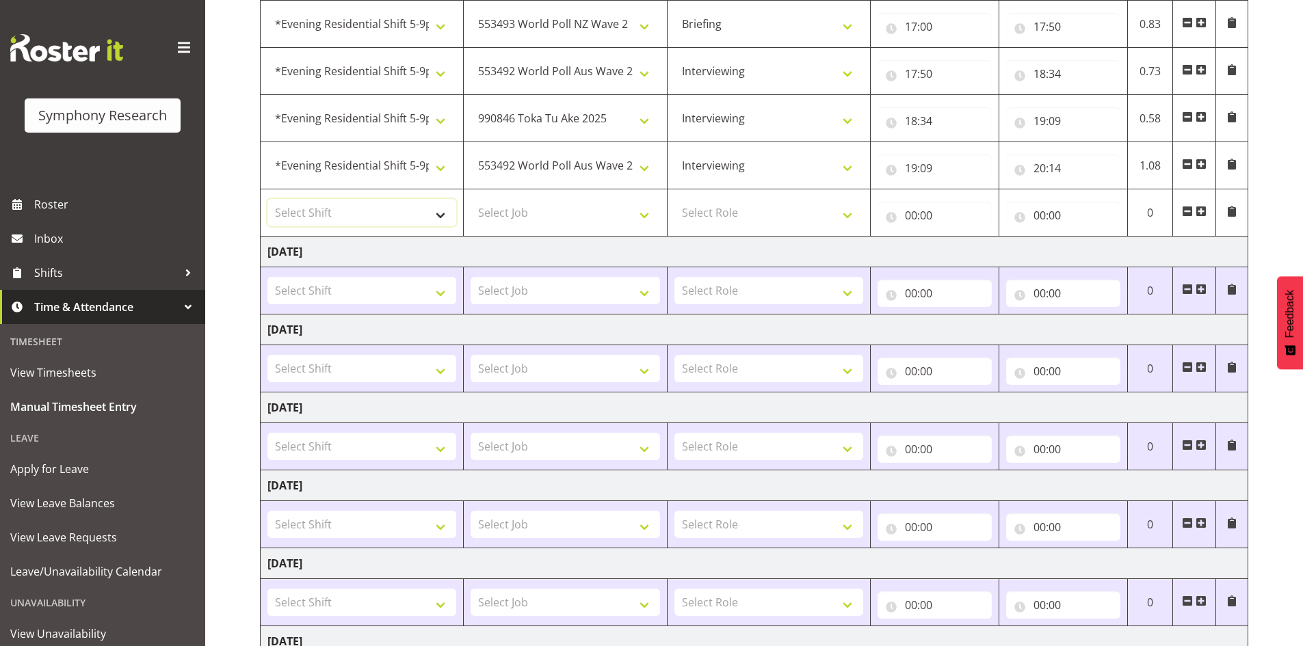
click at [437, 214] on select "Select Shift !!Project Briefing (Job to be assigned) !!Weekend Residential (Ros…" at bounding box center [361, 212] width 189 height 27
select select "48116"
click at [267, 199] on select "Select Shift !!Project Briefing (Job to be assigned) !!Weekend Residential (Ros…" at bounding box center [361, 212] width 189 height 27
click at [646, 211] on select "Select Job 550060 IF Admin 553492 World Poll Aus Wave 2 Main 2025 553493 World …" at bounding box center [565, 212] width 189 height 27
select select "10499"
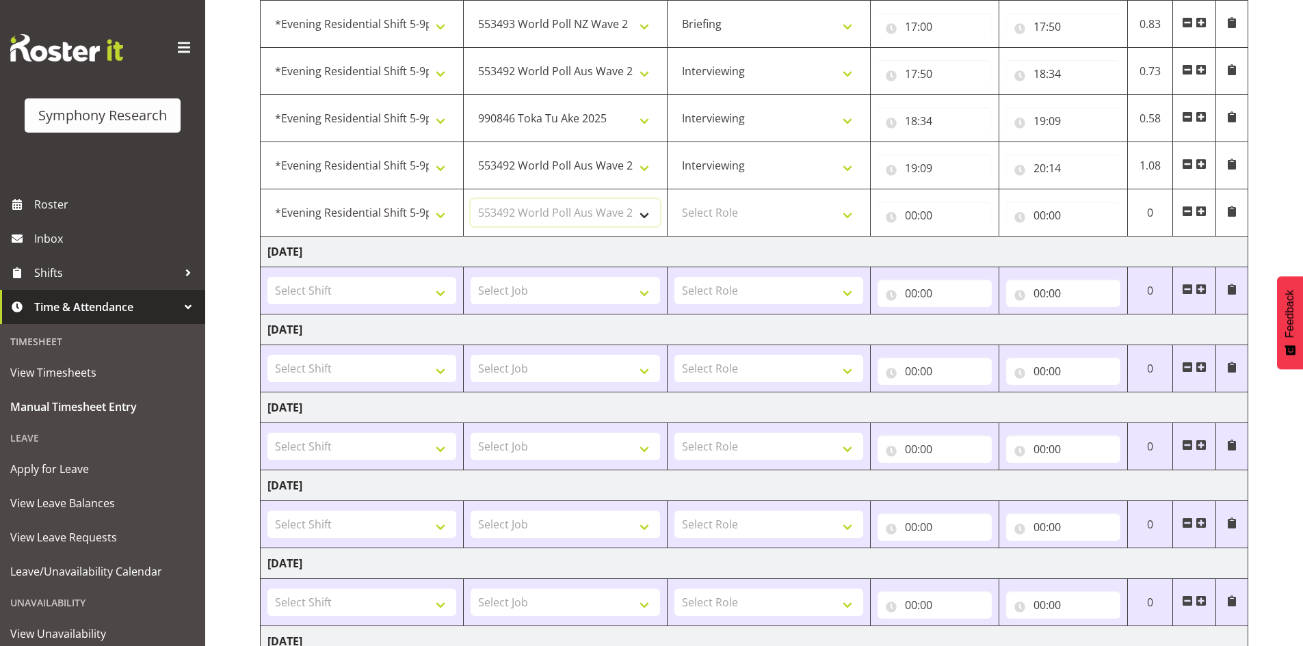
click at [471, 199] on select "Select Job 550060 IF Admin 553492 World Poll Aus Wave 2 Main 2025 553493 World …" at bounding box center [565, 212] width 189 height 27
click at [845, 213] on select "Select Role Briefing Interviewing" at bounding box center [768, 212] width 189 height 27
select select "47"
click at [674, 199] on select "Select Role Briefing Interviewing" at bounding box center [768, 212] width 189 height 27
click at [912, 211] on input "00:00" at bounding box center [934, 215] width 114 height 27
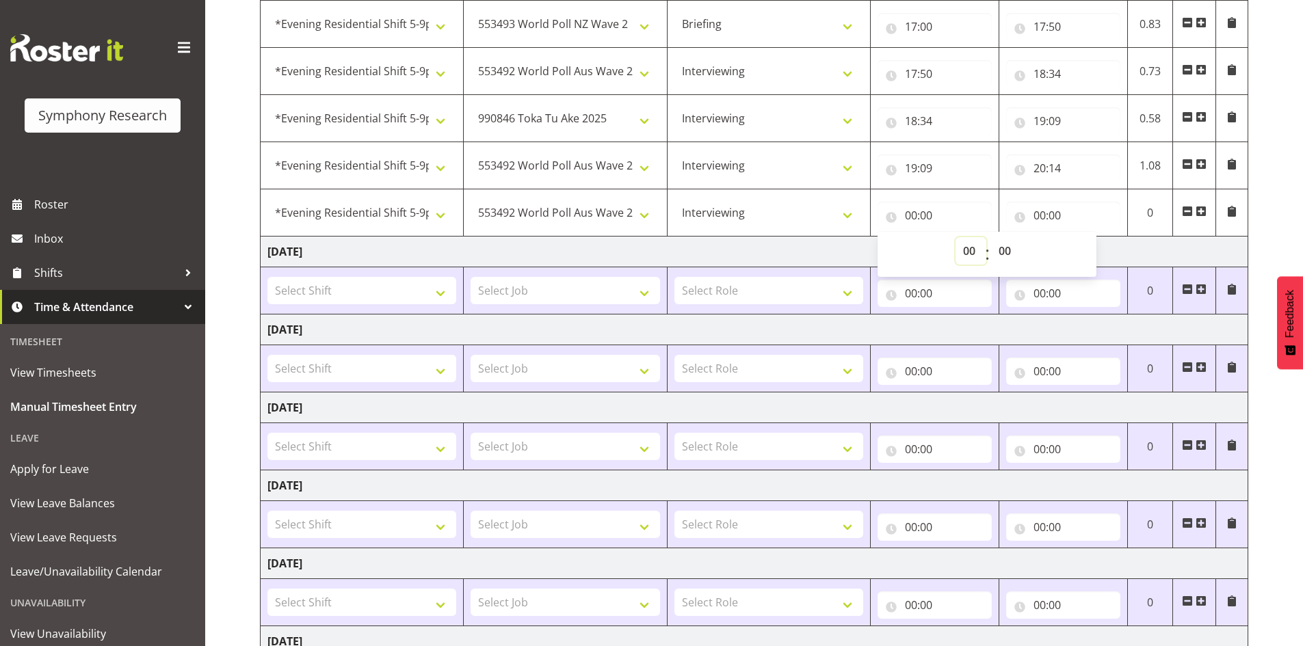
click at [972, 251] on select "00 01 02 03 04 05 06 07 08 09 10 11 12 13 14 15 16 17 18 19 20 21 22 23" at bounding box center [970, 250] width 31 height 27
select select "20"
click at [955, 237] on select "00 01 02 03 04 05 06 07 08 09 10 11 12 13 14 15 16 17 18 19 20 21 22 23" at bounding box center [970, 250] width 31 height 27
type input "20:00"
click at [925, 214] on input "20:00" at bounding box center [934, 215] width 114 height 27
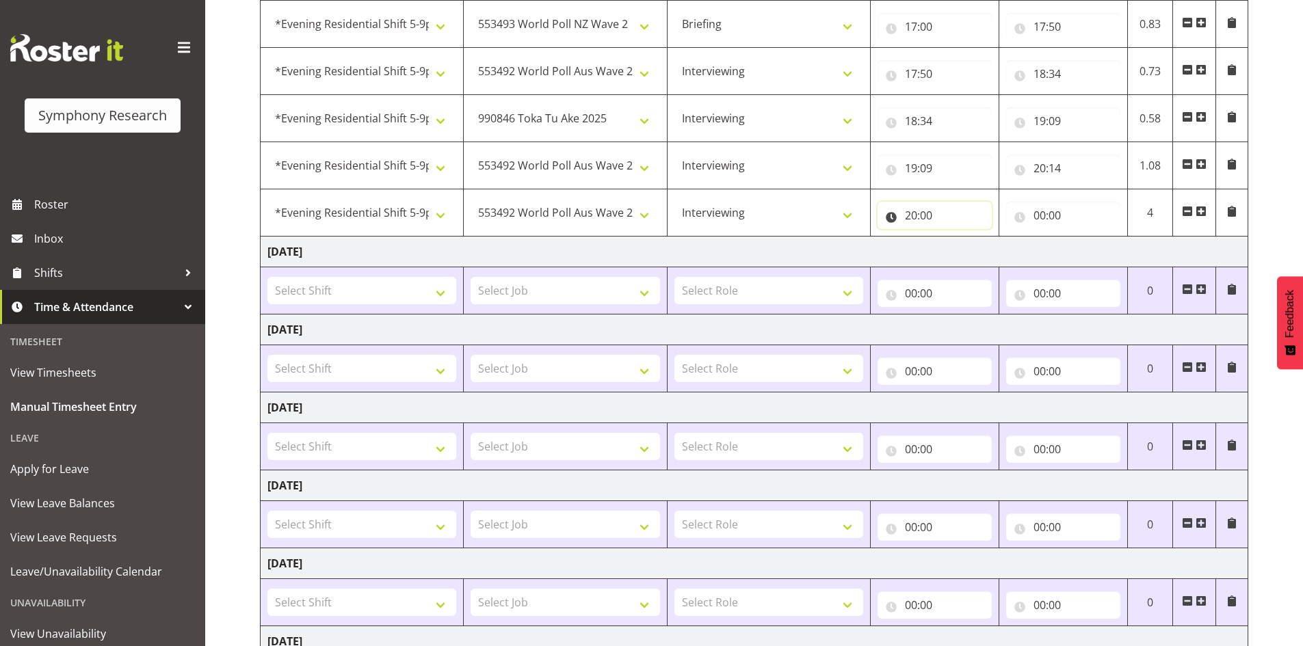
click at [930, 216] on input "20:00" at bounding box center [934, 215] width 114 height 27
click at [1009, 250] on select "00 01 02 03 04 05 06 07 08 09 10 11 12 13 14 15 16 17 18 19 20 21 22 23 24 25 2…" at bounding box center [1006, 250] width 31 height 27
click at [927, 215] on input "20:00" at bounding box center [934, 215] width 114 height 27
click at [928, 213] on input "20:00" at bounding box center [934, 215] width 114 height 27
click at [1005, 252] on select "00 01 02 03 04 05 06 07 08 09 10 11 12 13 14 15 16 17 18 19 20 21 22 23 24 25 2…" at bounding box center [1006, 250] width 31 height 27
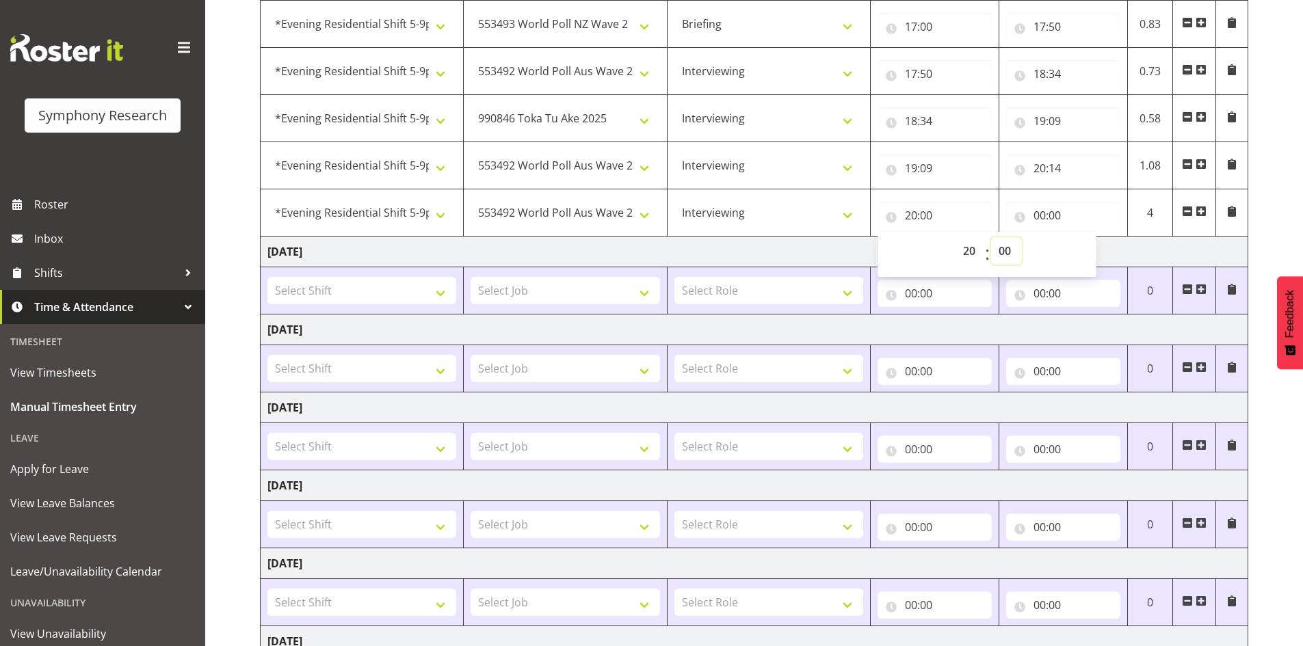
select select "45"
click at [1045, 213] on input "00:00" at bounding box center [1063, 215] width 114 height 27
type input "20:45"
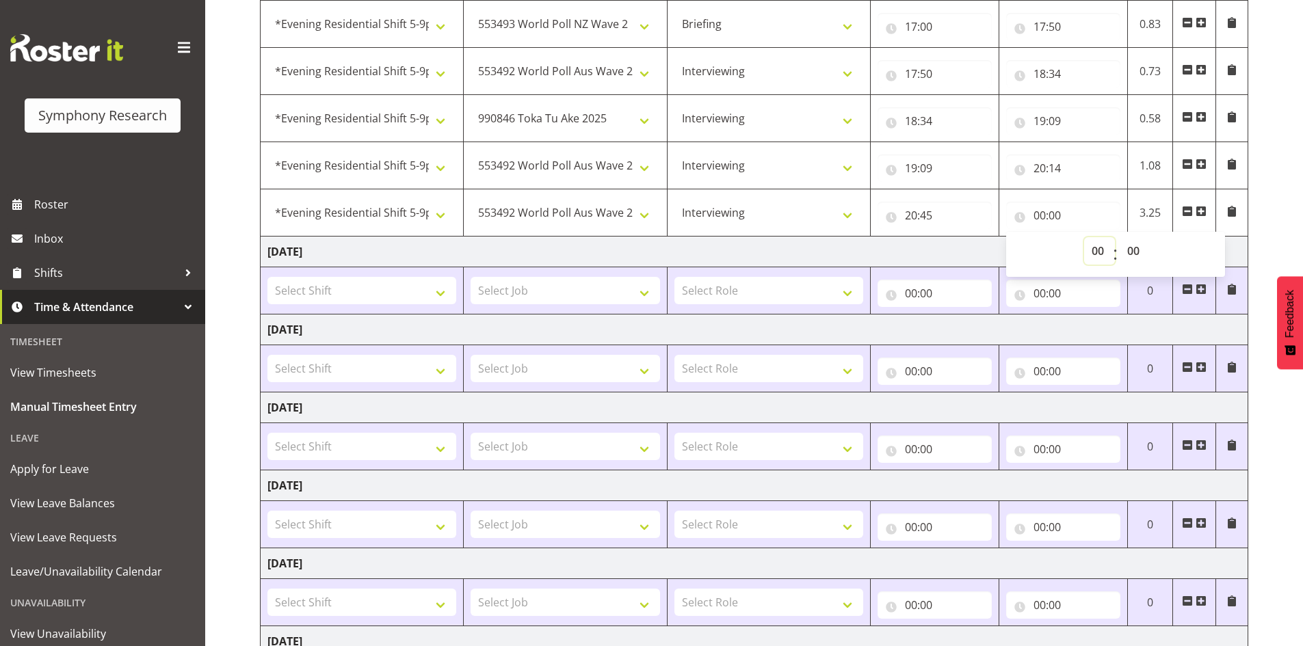
click at [1099, 250] on select "00 01 02 03 04 05 06 07 08 09 10 11 12 13 14 15 16 17 18 19 20 21 22 23" at bounding box center [1099, 250] width 31 height 27
select select "22"
type input "22:00"
click at [1134, 252] on select "00 01 02 03 04 05 06 07 08 09 10 11 12 13 14 15 16 17 18 19 20 21 22 23 24 25 2…" at bounding box center [1135, 250] width 31 height 27
select select "30"
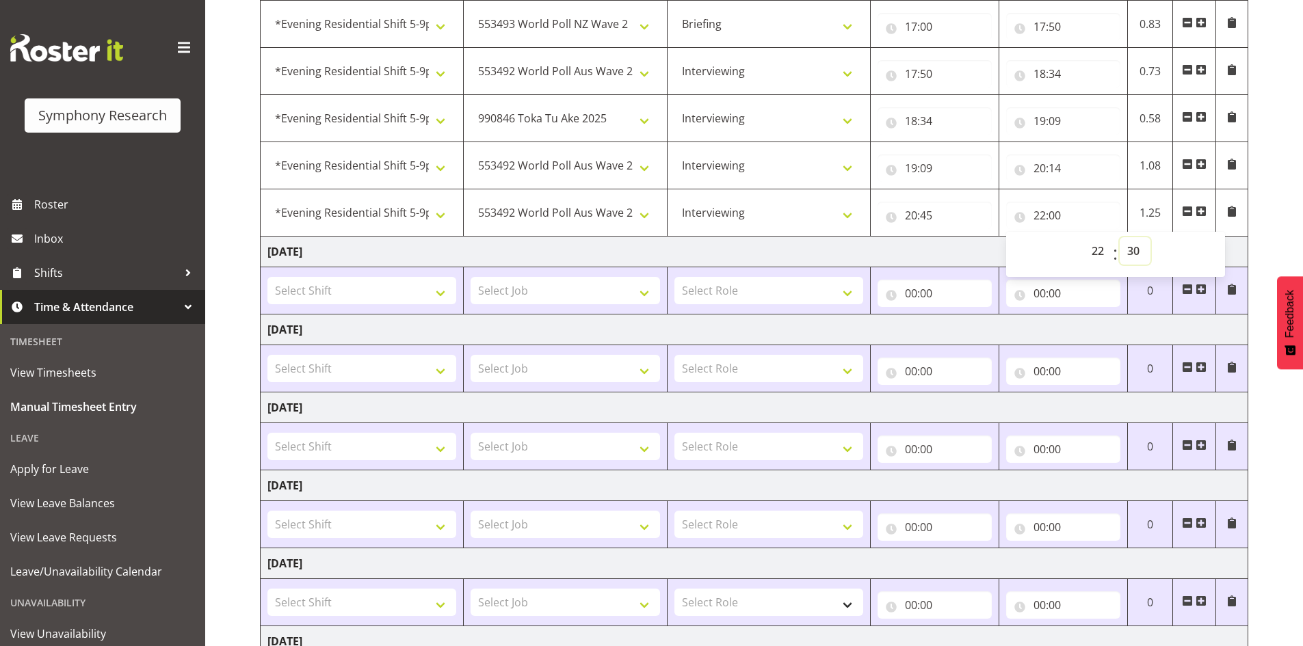
type input "22:30"
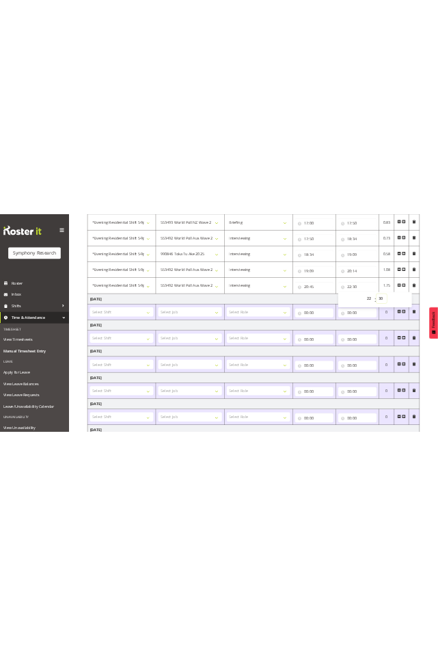
scroll to position [533, 0]
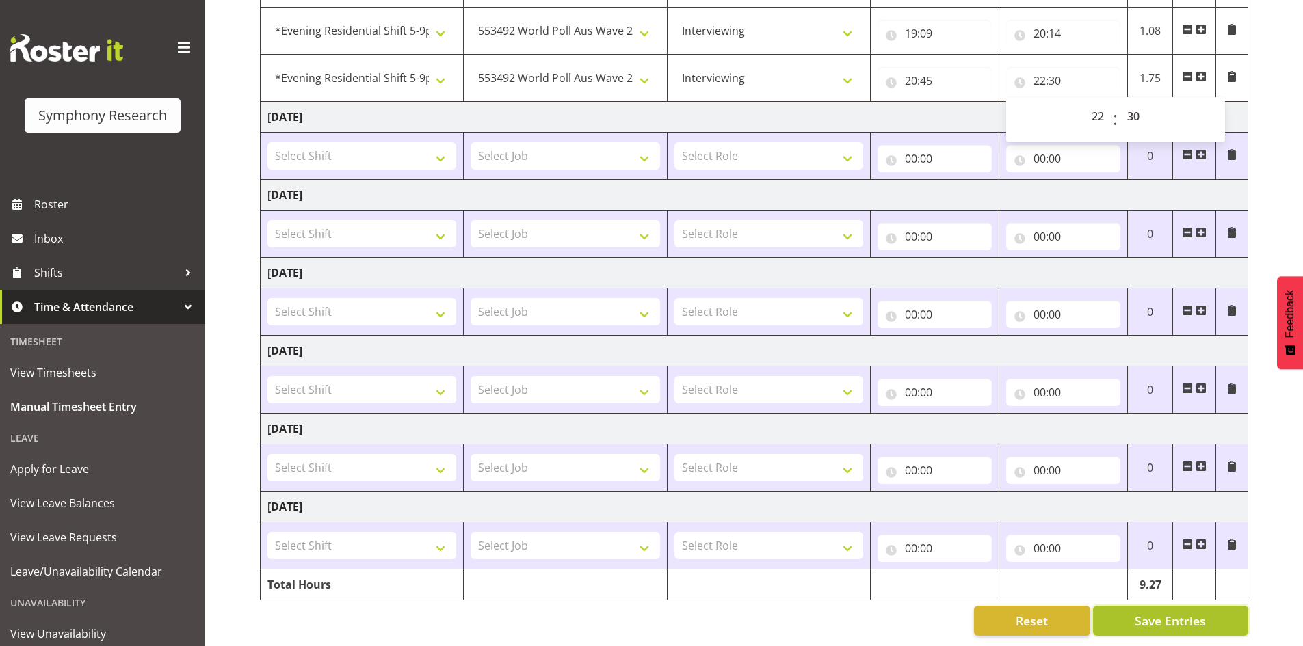
click at [1161, 612] on span "Save Entries" at bounding box center [1170, 621] width 71 height 18
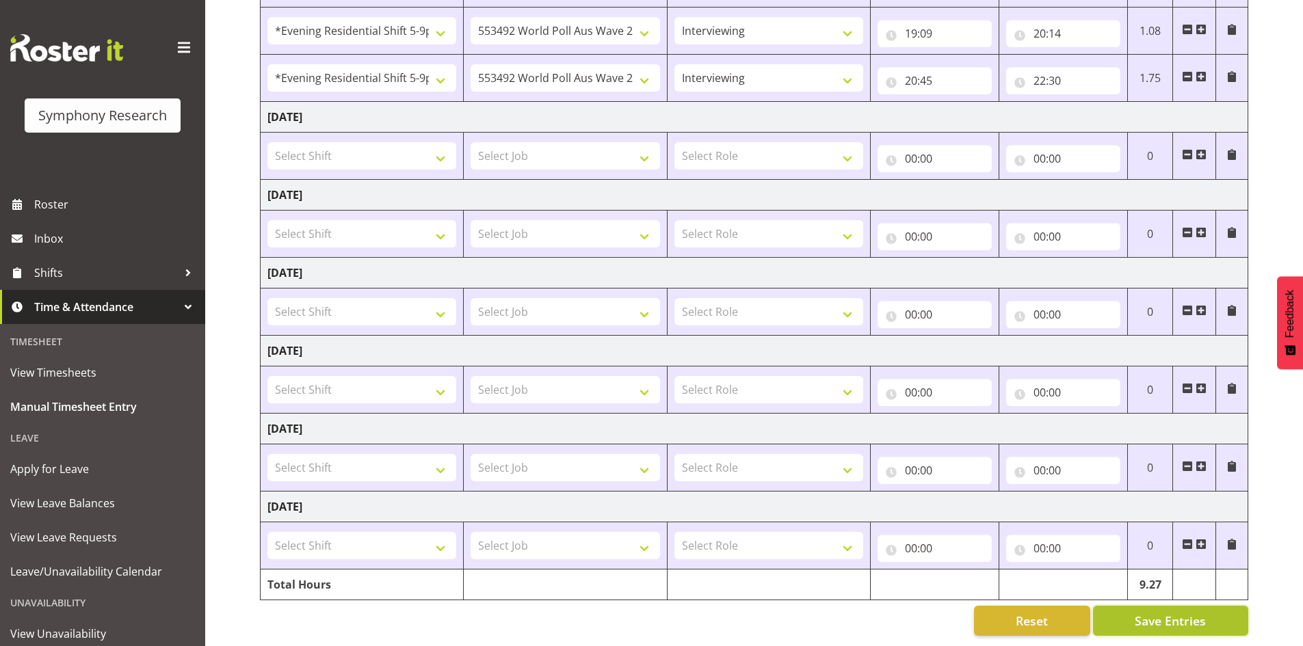
click at [1169, 612] on span "Save Entries" at bounding box center [1170, 621] width 71 height 18
click at [1093, 606] on button "Save Entries" at bounding box center [1170, 621] width 155 height 30
click at [1167, 612] on span "Save Entries" at bounding box center [1170, 621] width 71 height 18
